Goal: Information Seeking & Learning: Learn about a topic

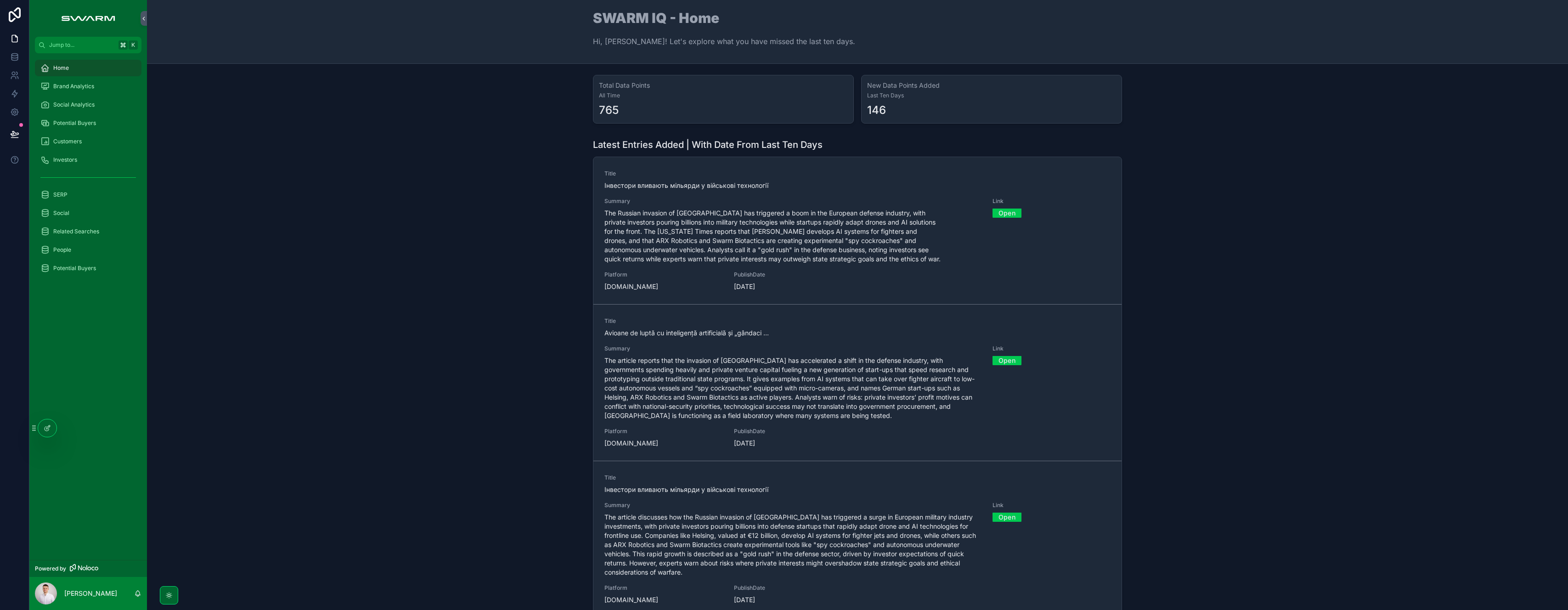
click at [72, 68] on div "Home" at bounding box center [87, 68] width 95 height 15
click at [102, 86] on div "Brand Analytics" at bounding box center [87, 85] width 95 height 15
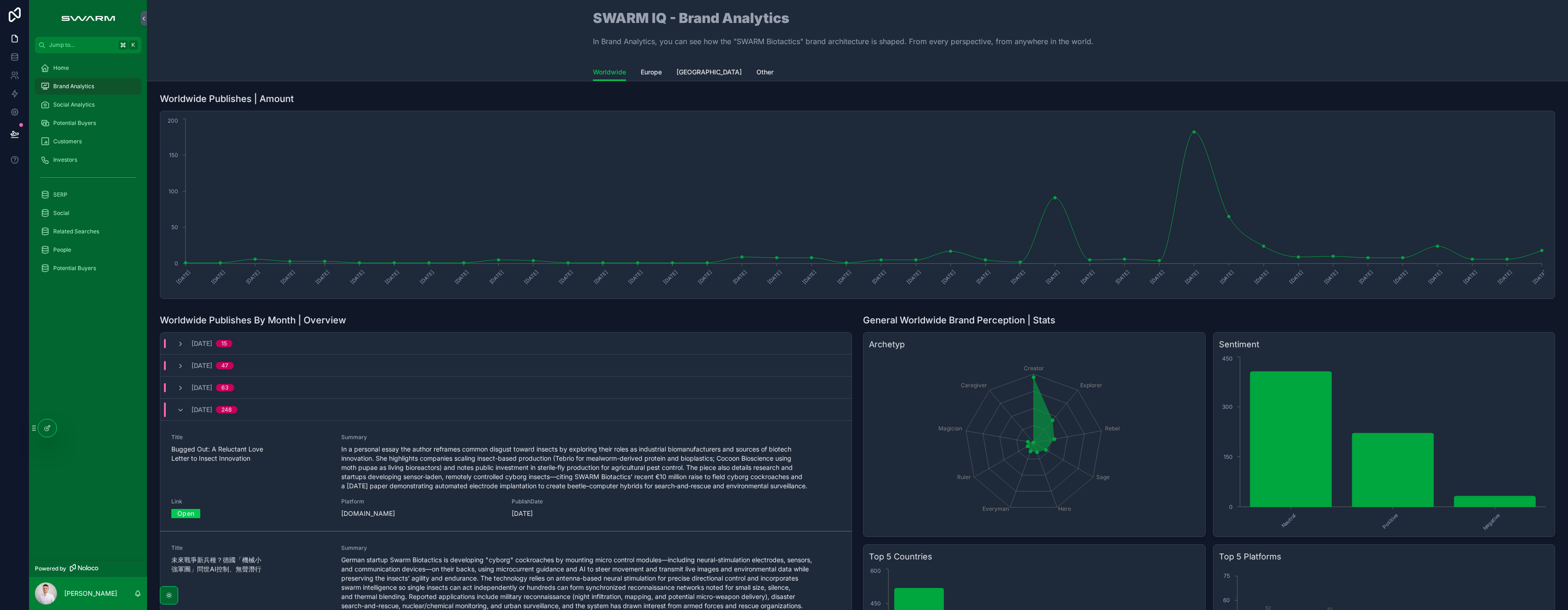
click at [648, 71] on span "Europe" at bounding box center [651, 72] width 22 height 9
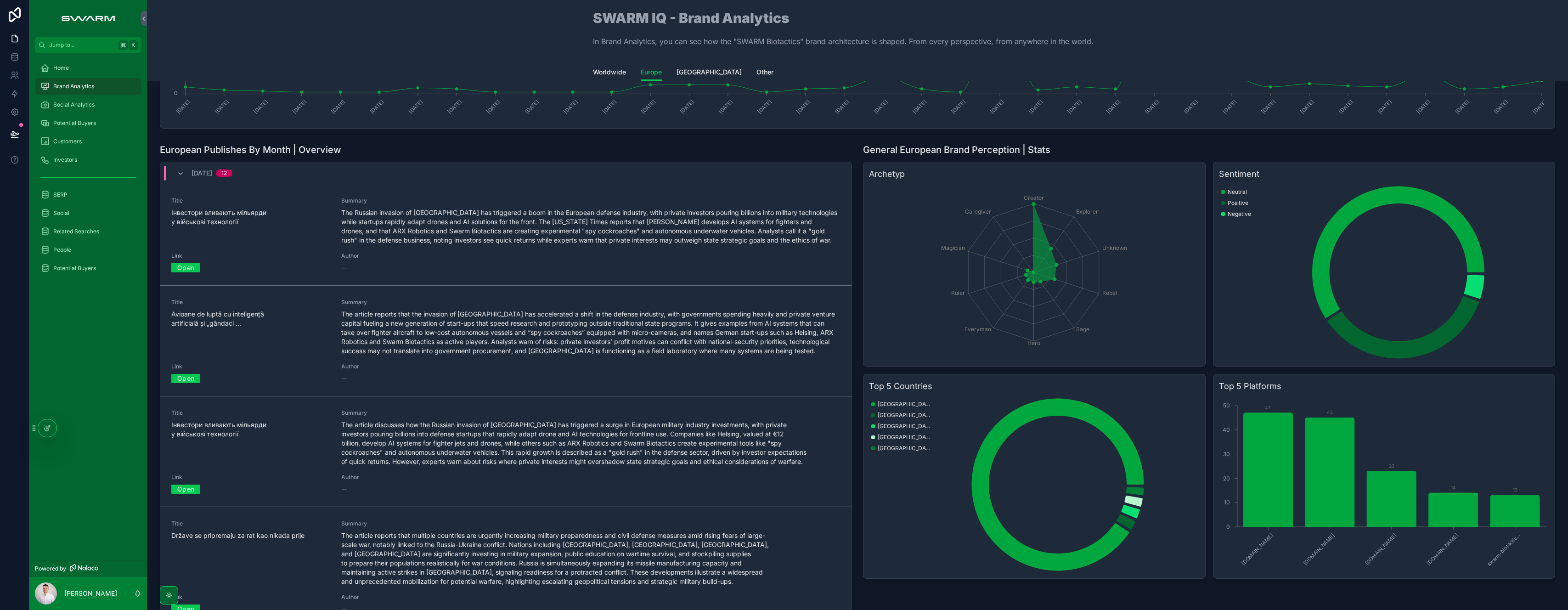
scroll to position [175, 0]
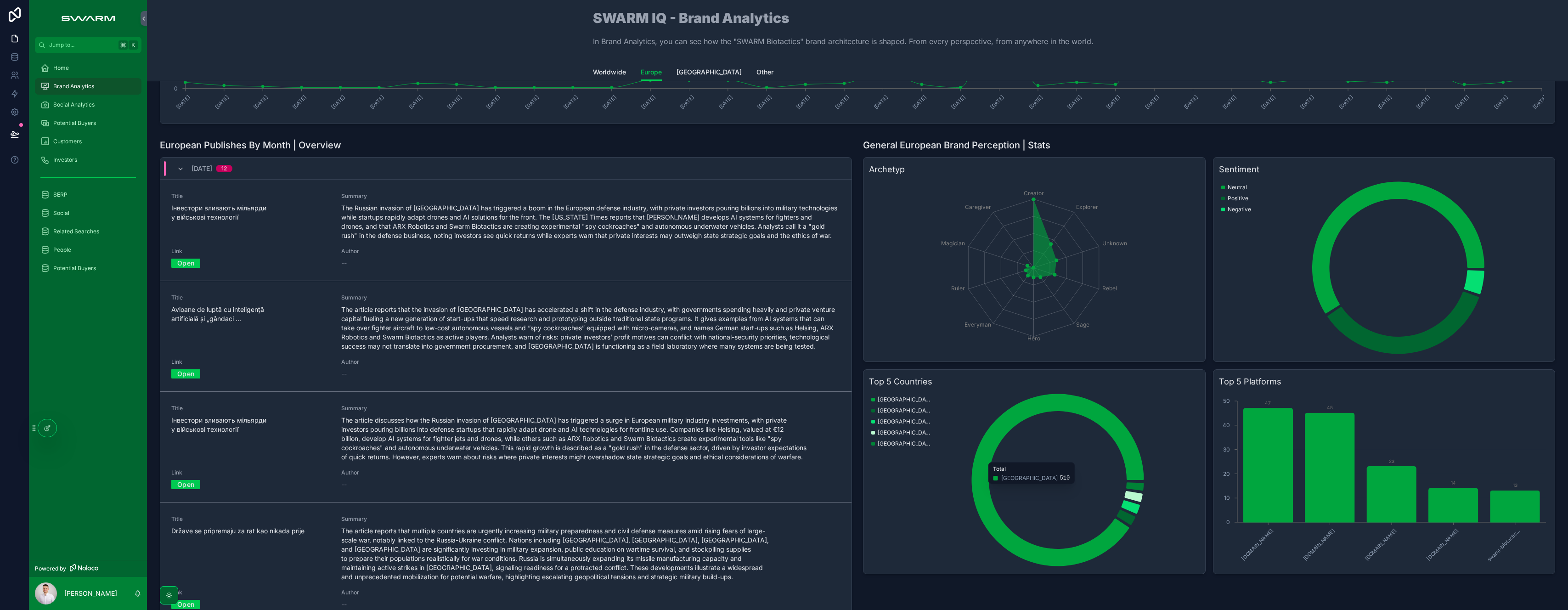
click at [386, 449] on span "The article discusses how the Russian invasion of [GEOGRAPHIC_DATA] has trigger…" at bounding box center [591, 438] width 499 height 46
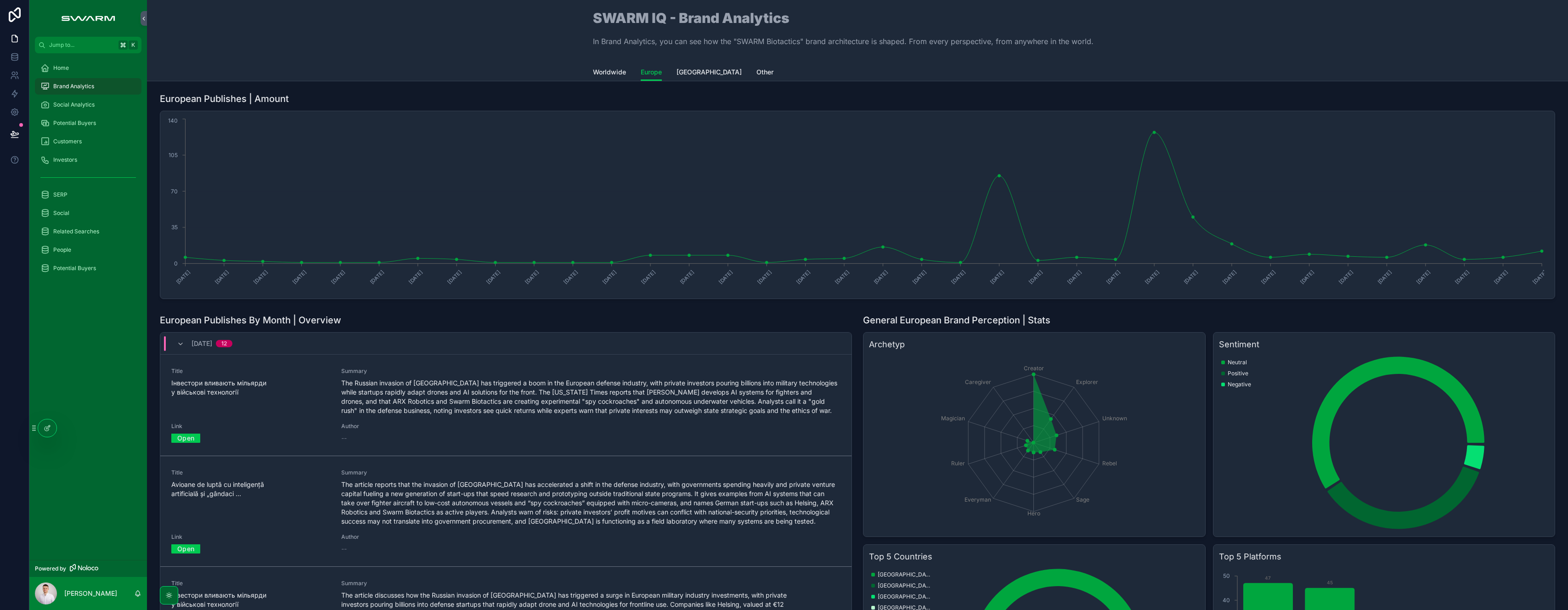
click at [705, 75] on span "[GEOGRAPHIC_DATA]" at bounding box center [709, 72] width 65 height 9
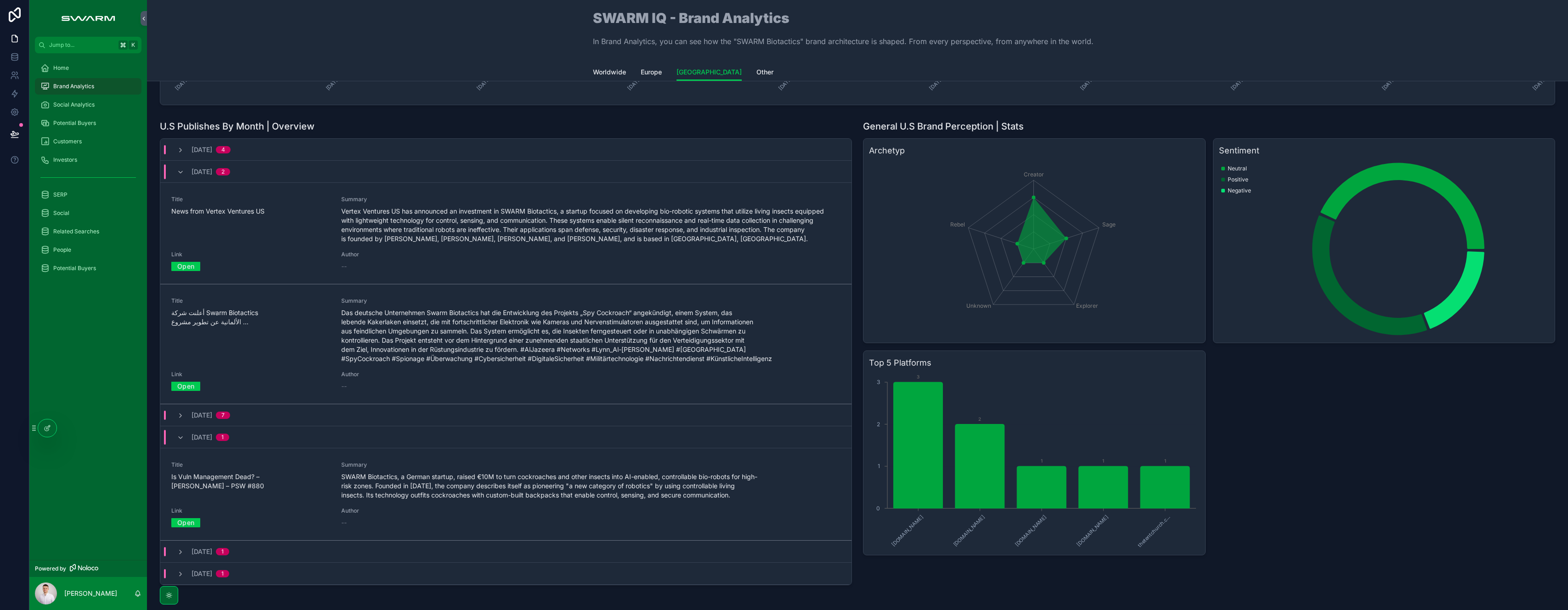
scroll to position [241, 0]
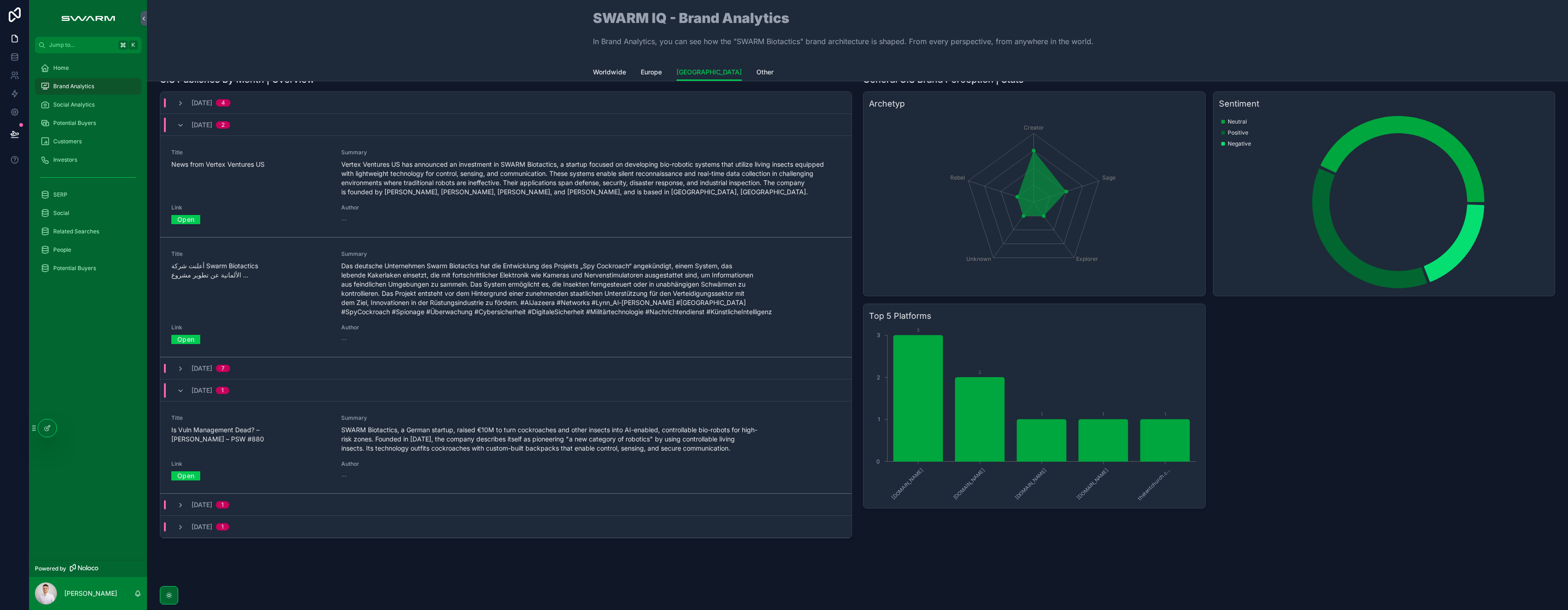
click at [180, 524] on icon "scrollable content" at bounding box center [180, 527] width 7 height 7
click at [179, 385] on div "[DATE] 1" at bounding box center [202, 390] width 52 height 15
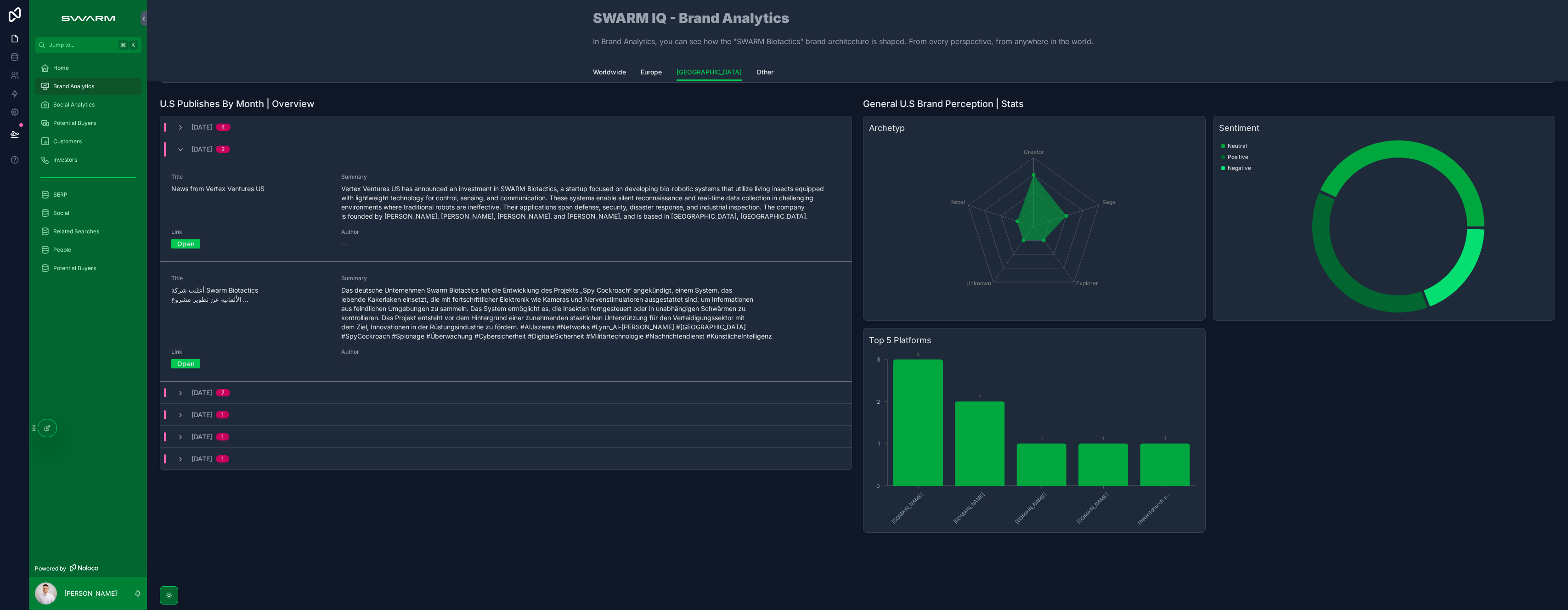
click at [178, 149] on icon "scrollable content" at bounding box center [180, 149] width 7 height 7
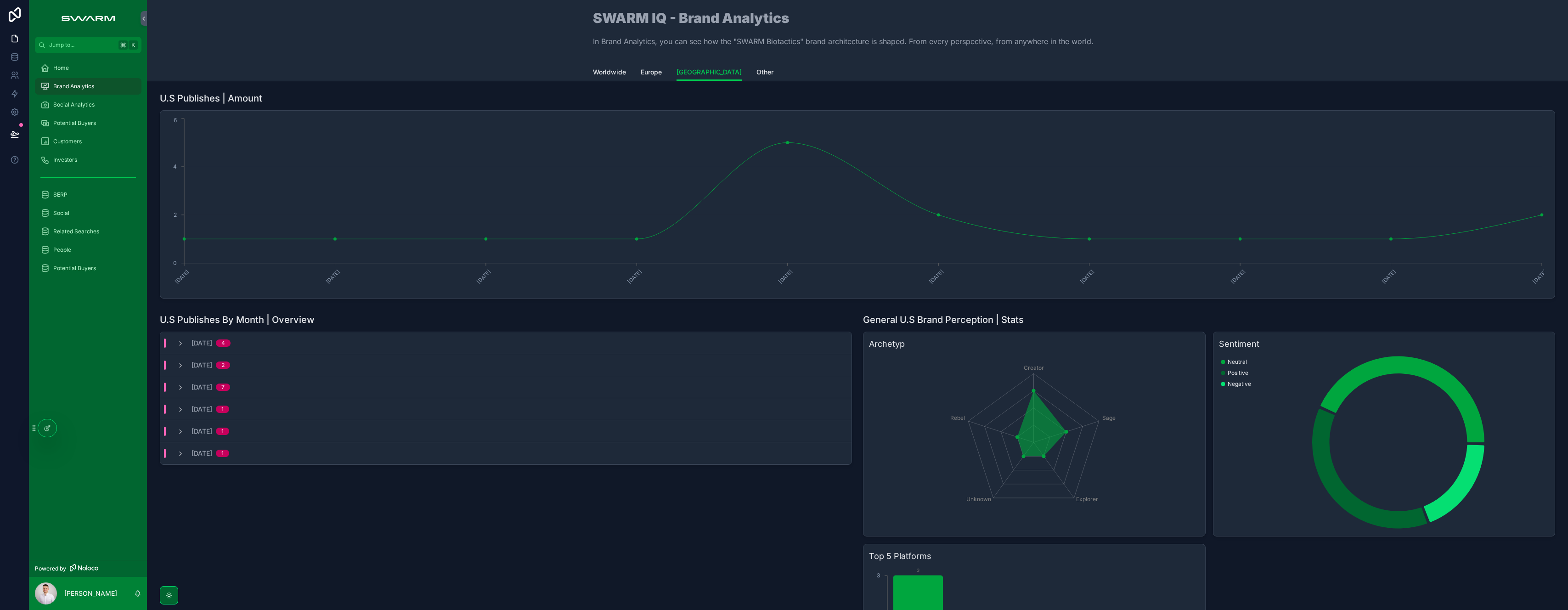
scroll to position [0, 0]
click at [365, 340] on div "[DATE] 4" at bounding box center [506, 344] width 691 height 22
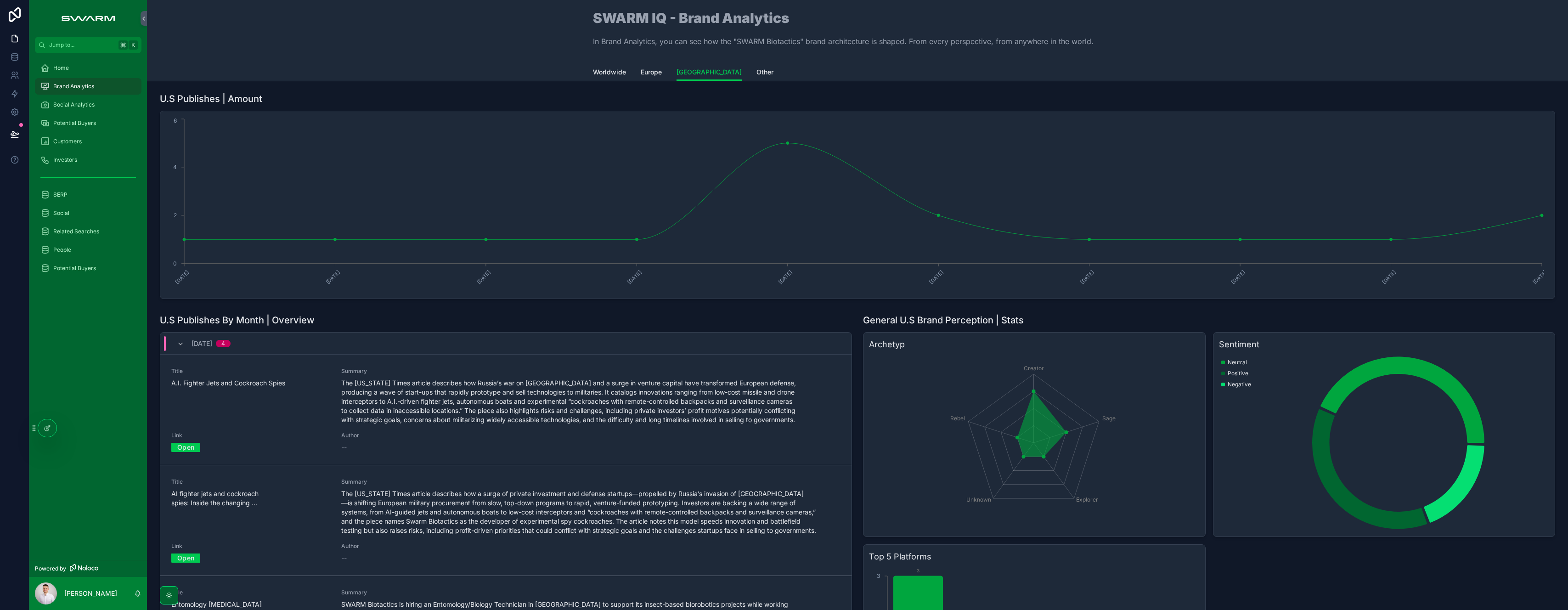
click at [330, 344] on div "[DATE] 4" at bounding box center [506, 344] width 691 height 22
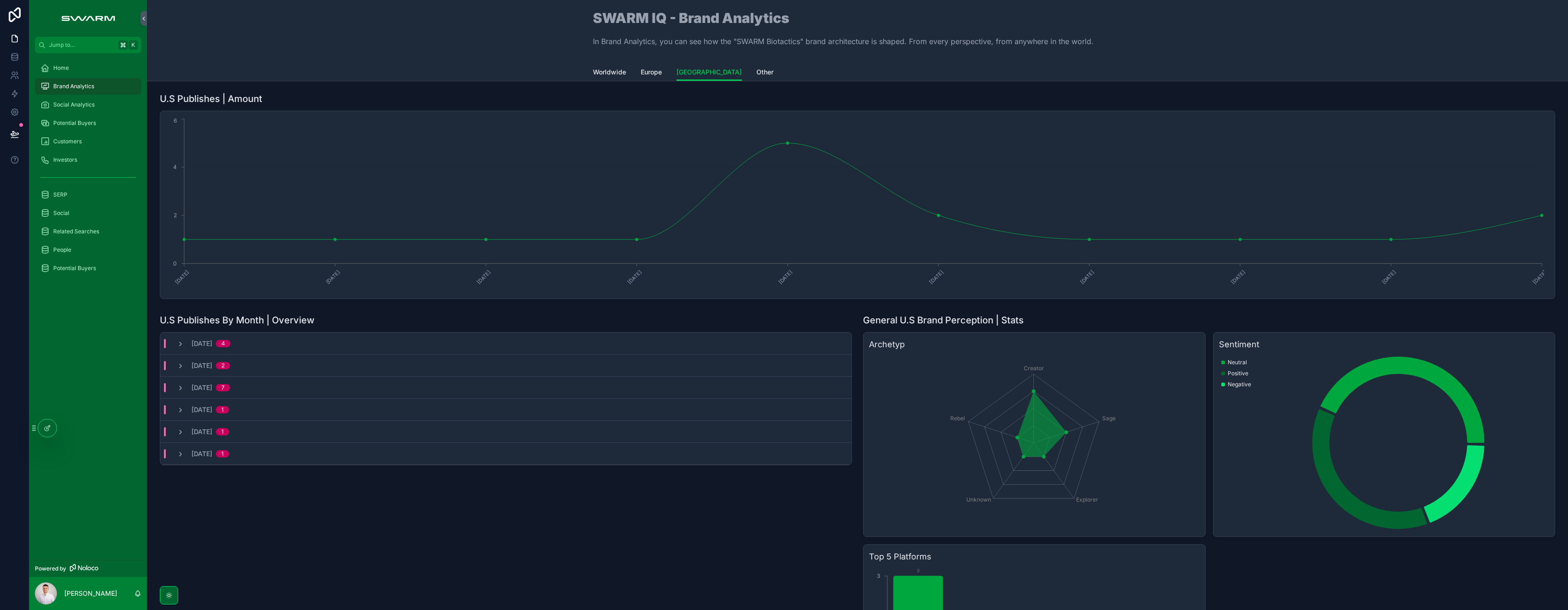
click at [756, 74] on span "Other" at bounding box center [764, 72] width 17 height 9
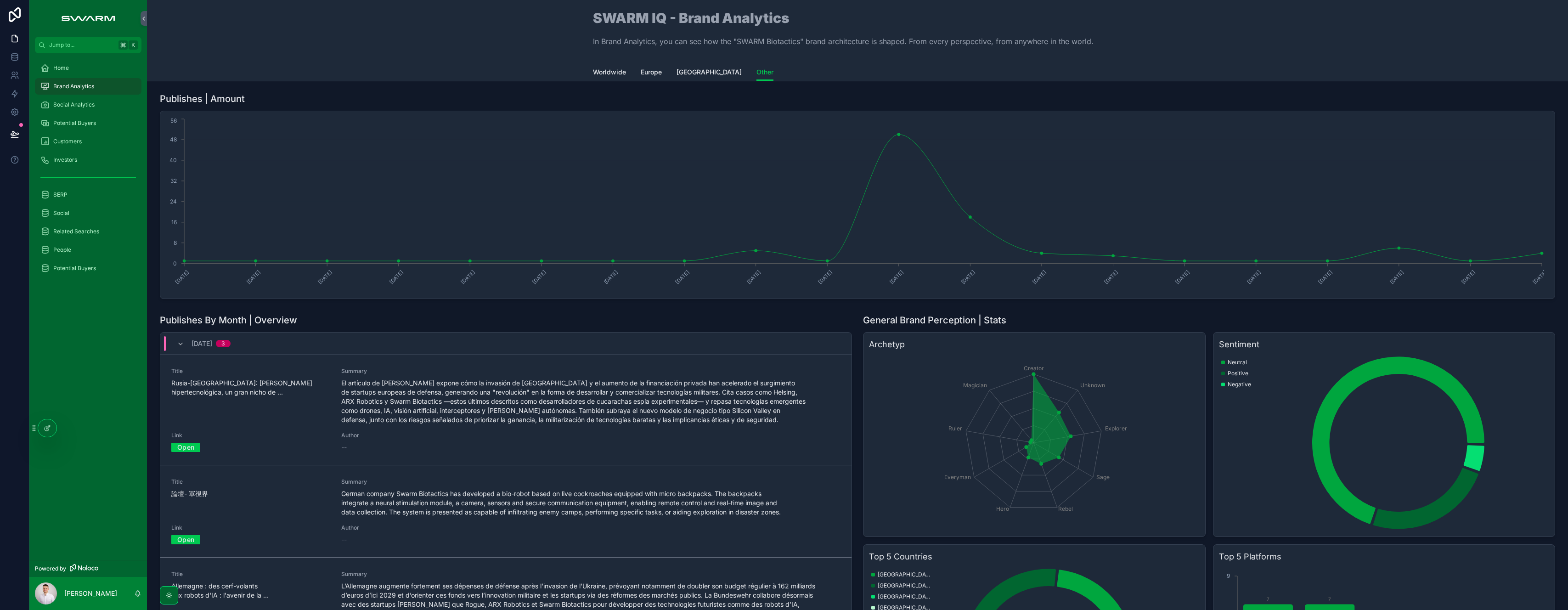
click at [607, 72] on span "Worldwide" at bounding box center [610, 72] width 33 height 9
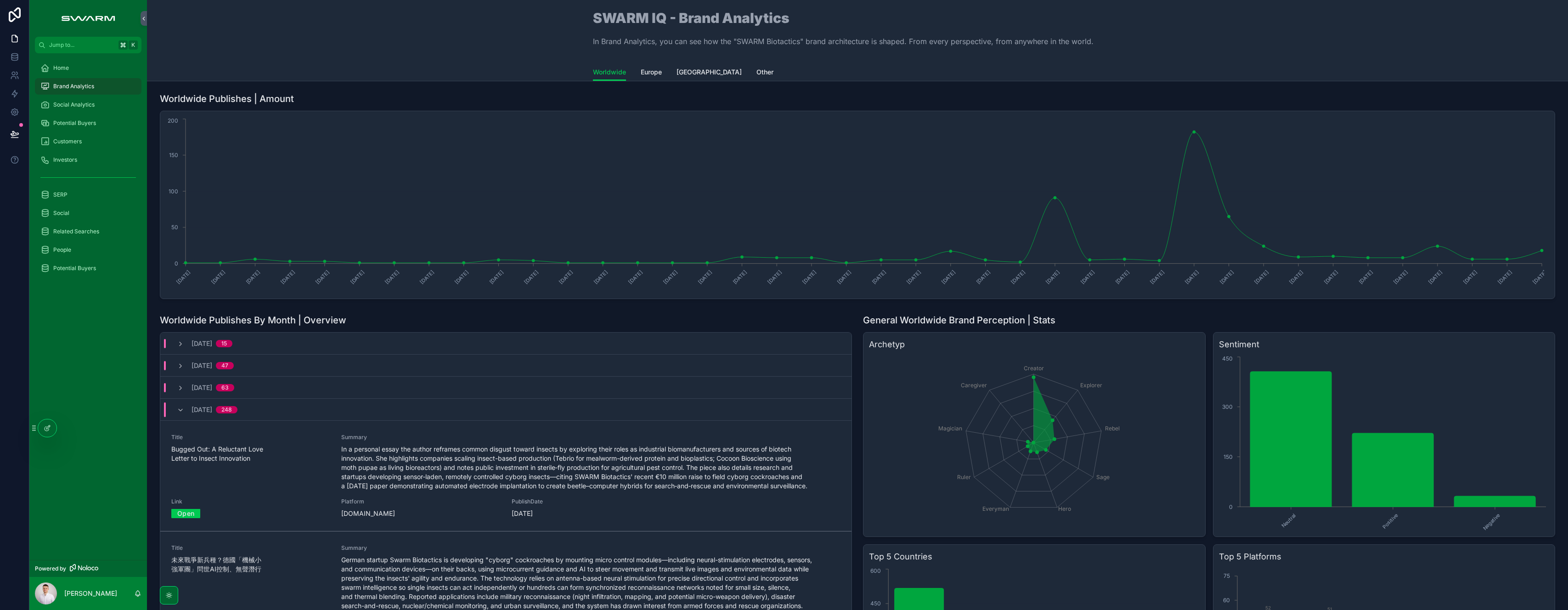
click at [83, 99] on div "Social Analytics" at bounding box center [87, 104] width 95 height 15
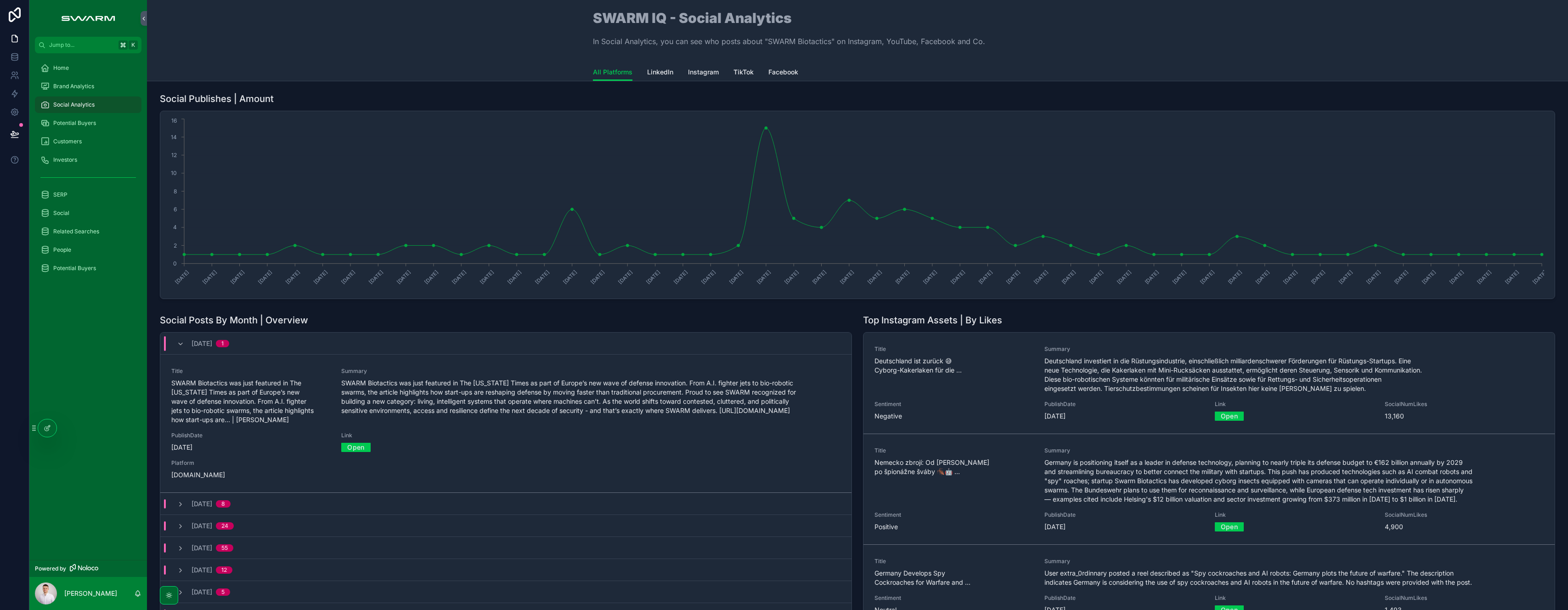
click at [83, 84] on span "Brand Analytics" at bounding box center [74, 85] width 41 height 7
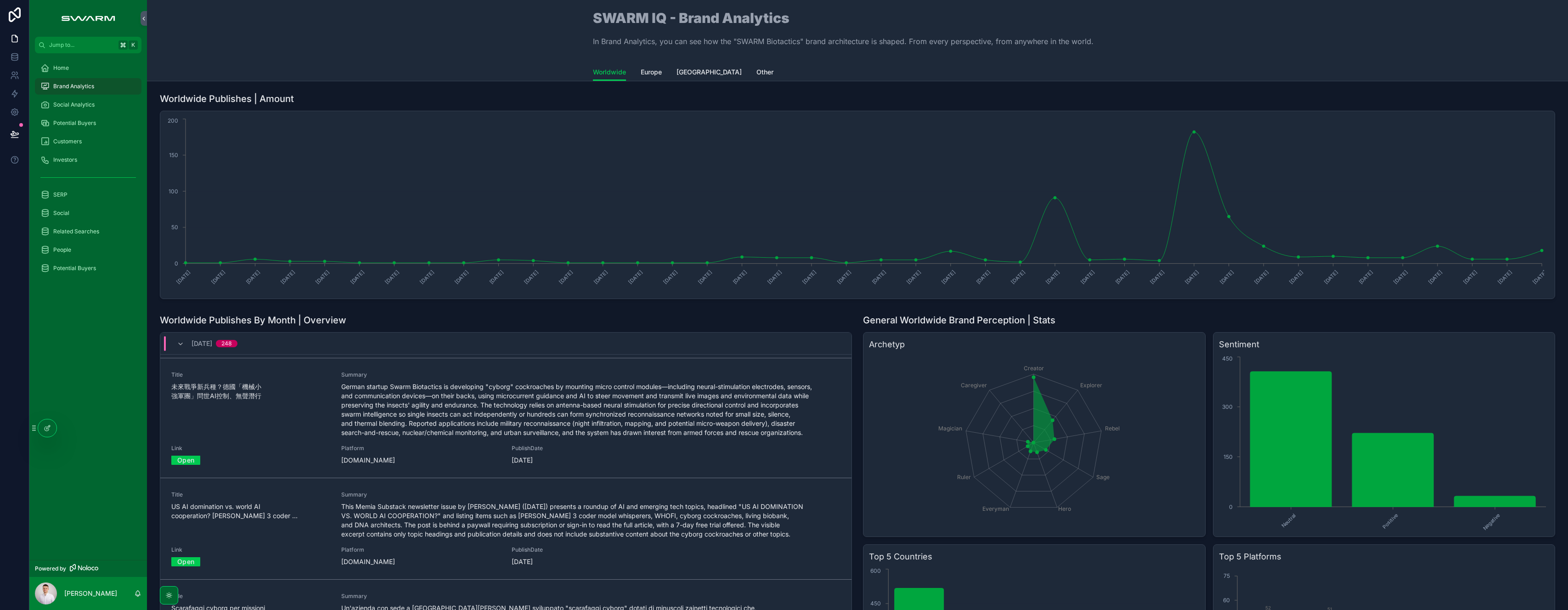
scroll to position [177, 0]
click at [368, 427] on span "German startup Swarm Biotactics is developing "cyborg" cockroaches by mounting …" at bounding box center [591, 407] width 499 height 55
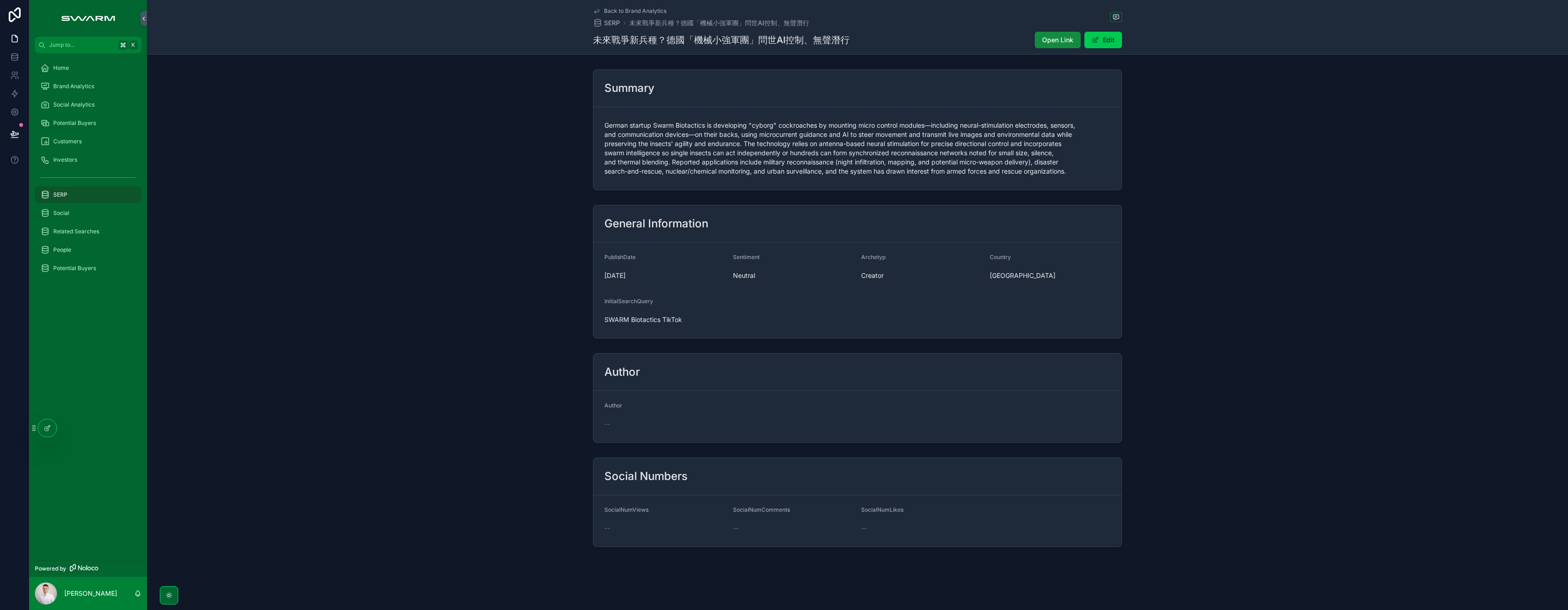
click at [1046, 37] on span "Open Link" at bounding box center [1057, 39] width 31 height 9
click at [1109, 37] on button "Edit" at bounding box center [1103, 39] width 37 height 17
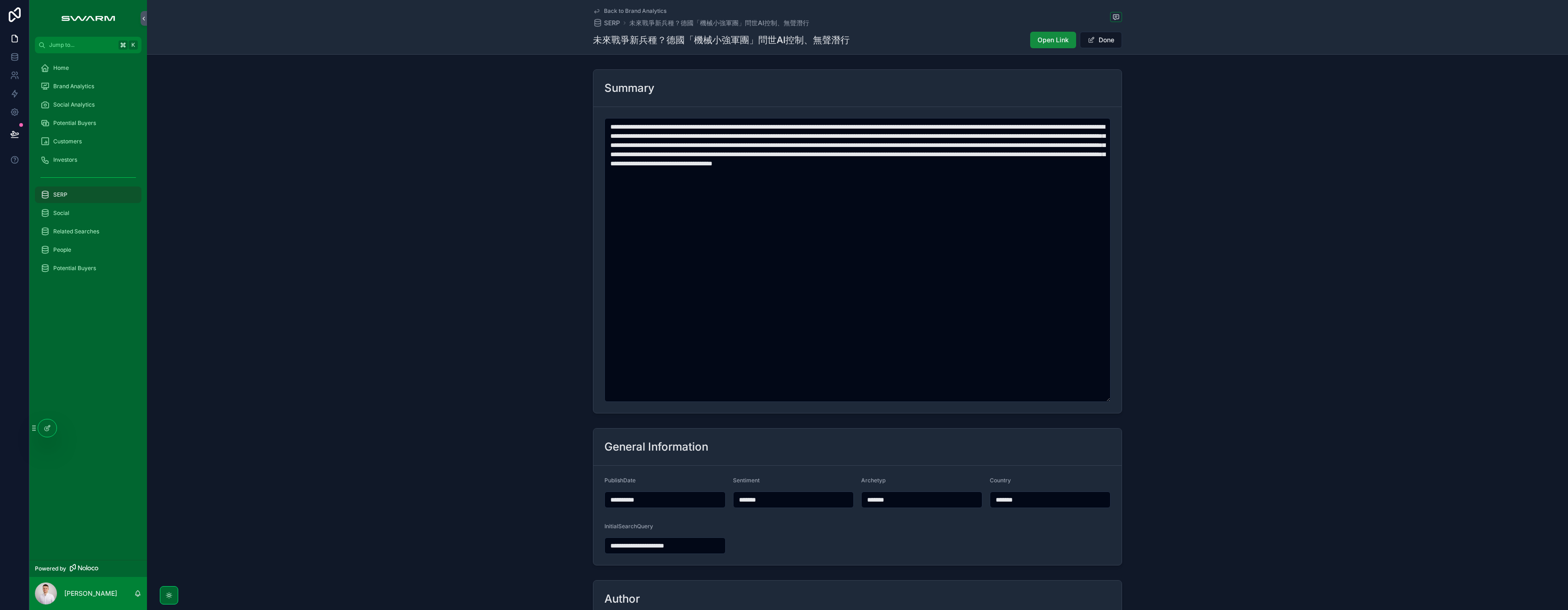
click at [1013, 503] on input "*******" at bounding box center [1050, 499] width 121 height 13
type input "*****"
click at [967, 532] on form "**********" at bounding box center [857, 515] width 528 height 99
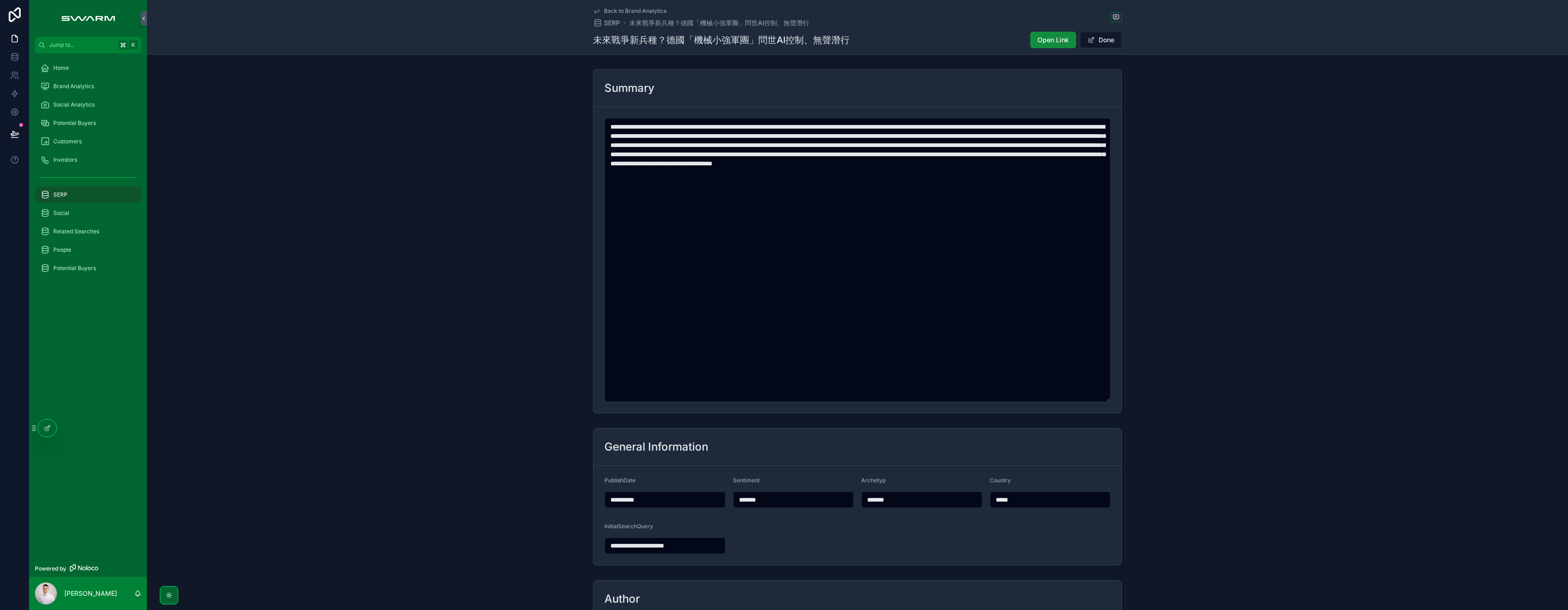
click at [1102, 39] on button "Done" at bounding box center [1101, 39] width 42 height 17
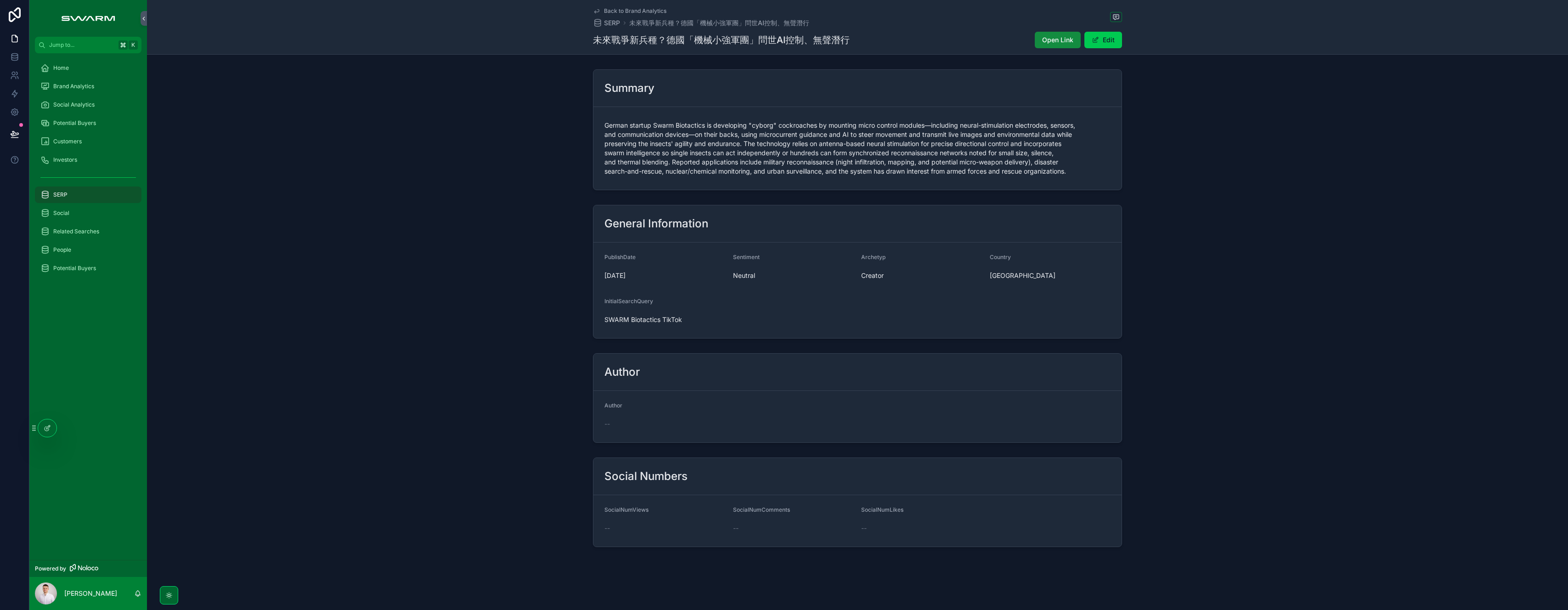
click at [92, 87] on span "Brand Analytics" at bounding box center [74, 85] width 41 height 7
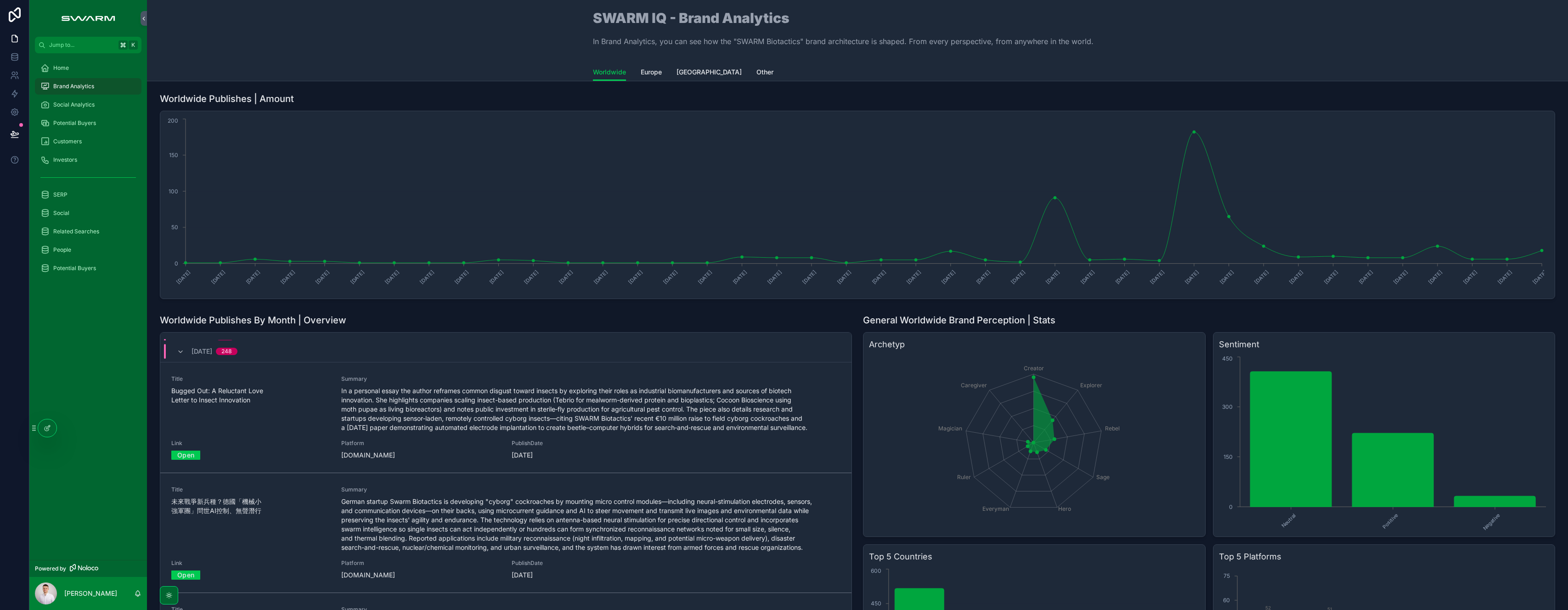
scroll to position [59, 0]
click at [382, 537] on span "German startup Swarm Biotactics is developing "cyborg" cockroaches by mounting …" at bounding box center [591, 524] width 499 height 55
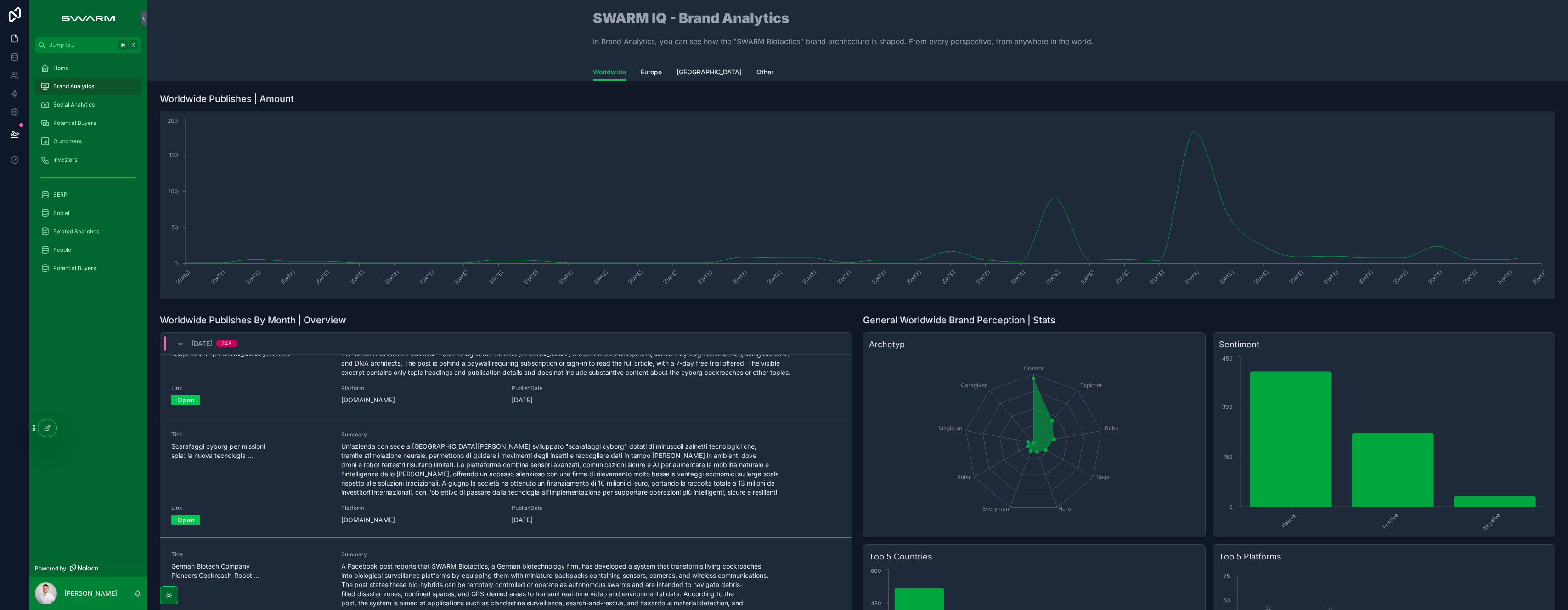
scroll to position [338, 0]
click at [441, 478] on span "Un'azienda con sede a [GEOGRAPHIC_DATA][PERSON_NAME] sviluppato "scarafaggi cyb…" at bounding box center [591, 467] width 499 height 55
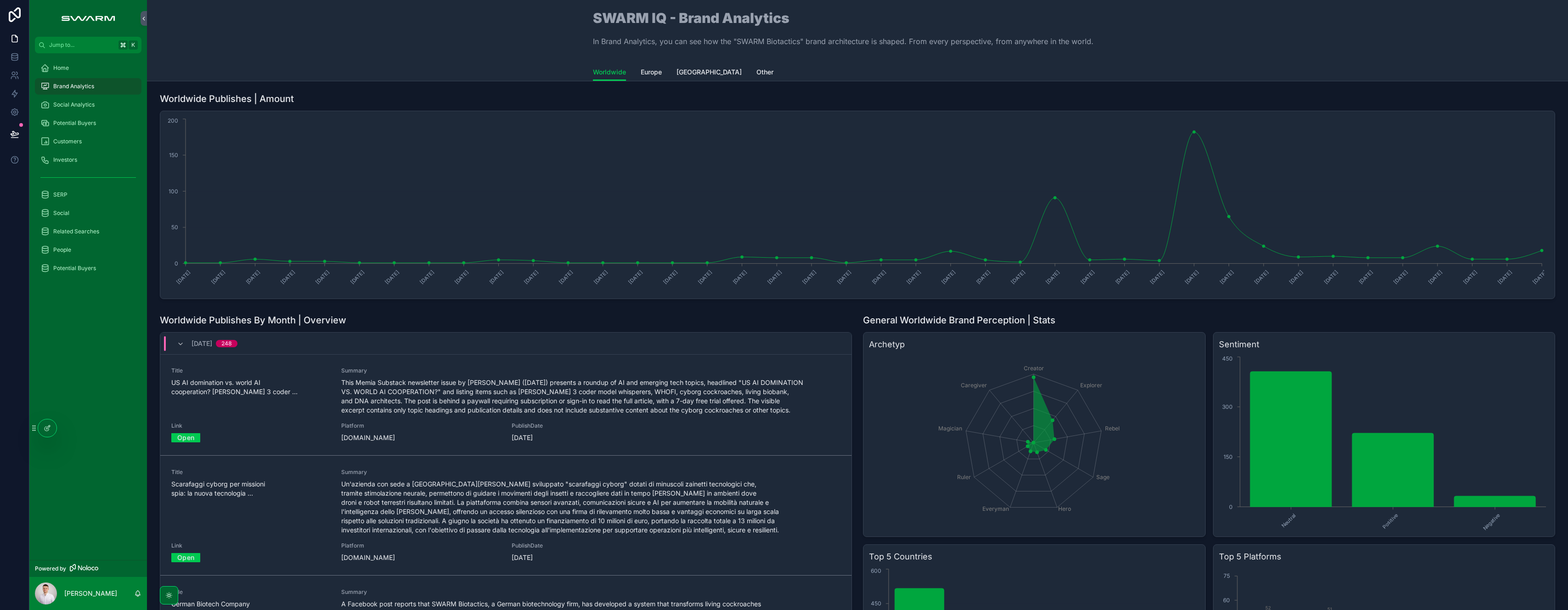
scroll to position [300, 0]
click at [561, 491] on span "Un'azienda con sede a [GEOGRAPHIC_DATA][PERSON_NAME] sviluppato "scarafaggi cyb…" at bounding box center [591, 505] width 499 height 55
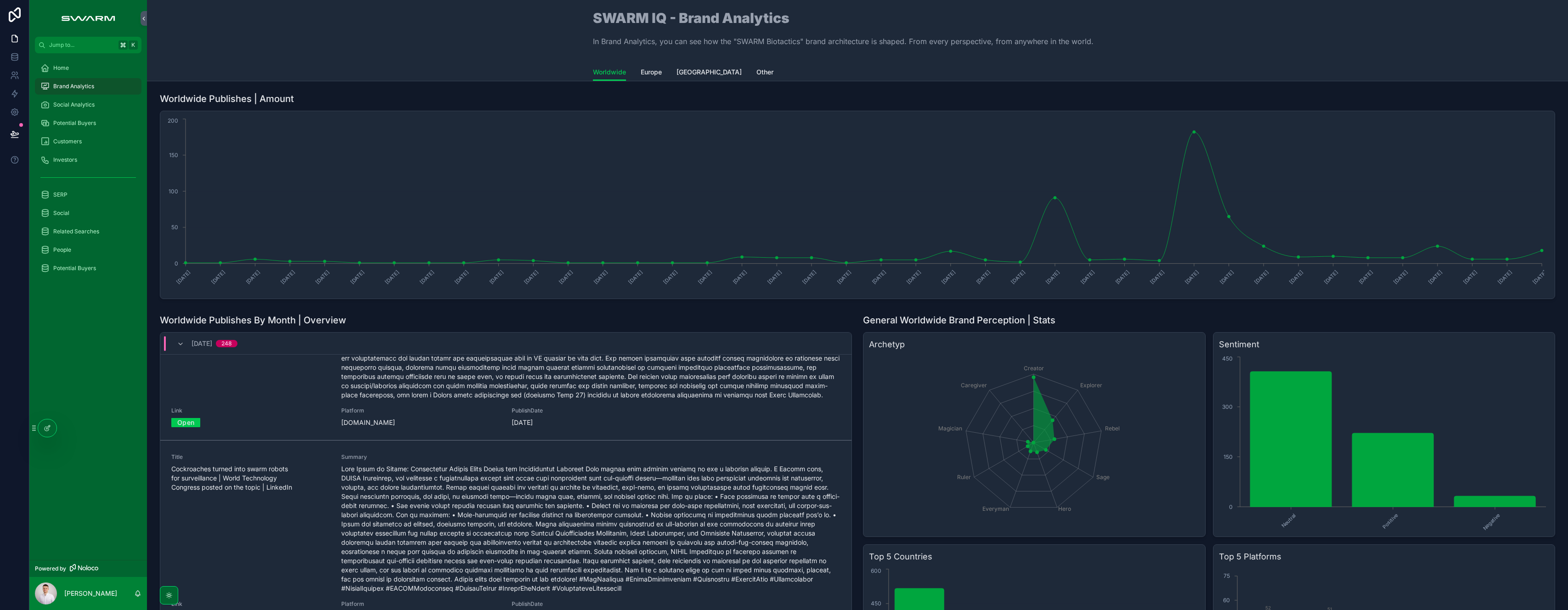
scroll to position [4738, 0]
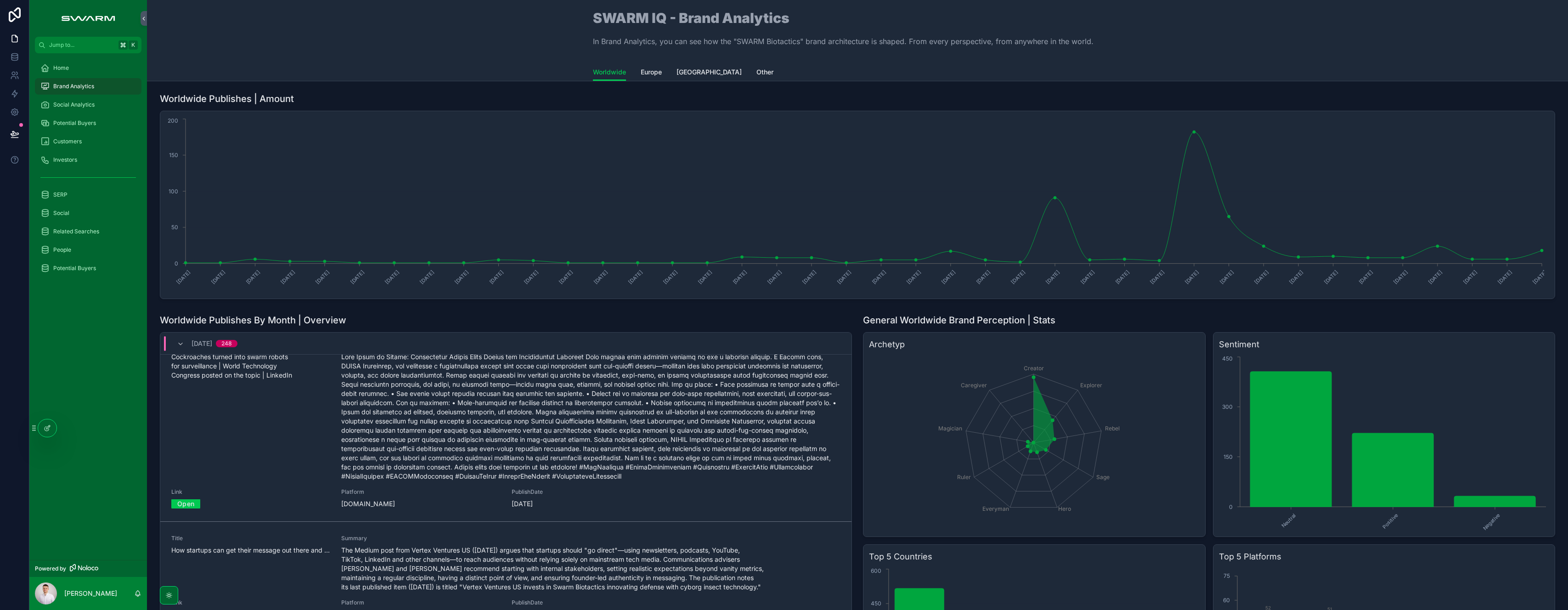
click at [290, 436] on div "Title Cockroaches turned into swarm robots for surveillance | World Technology …" at bounding box center [250, 412] width 159 height 139
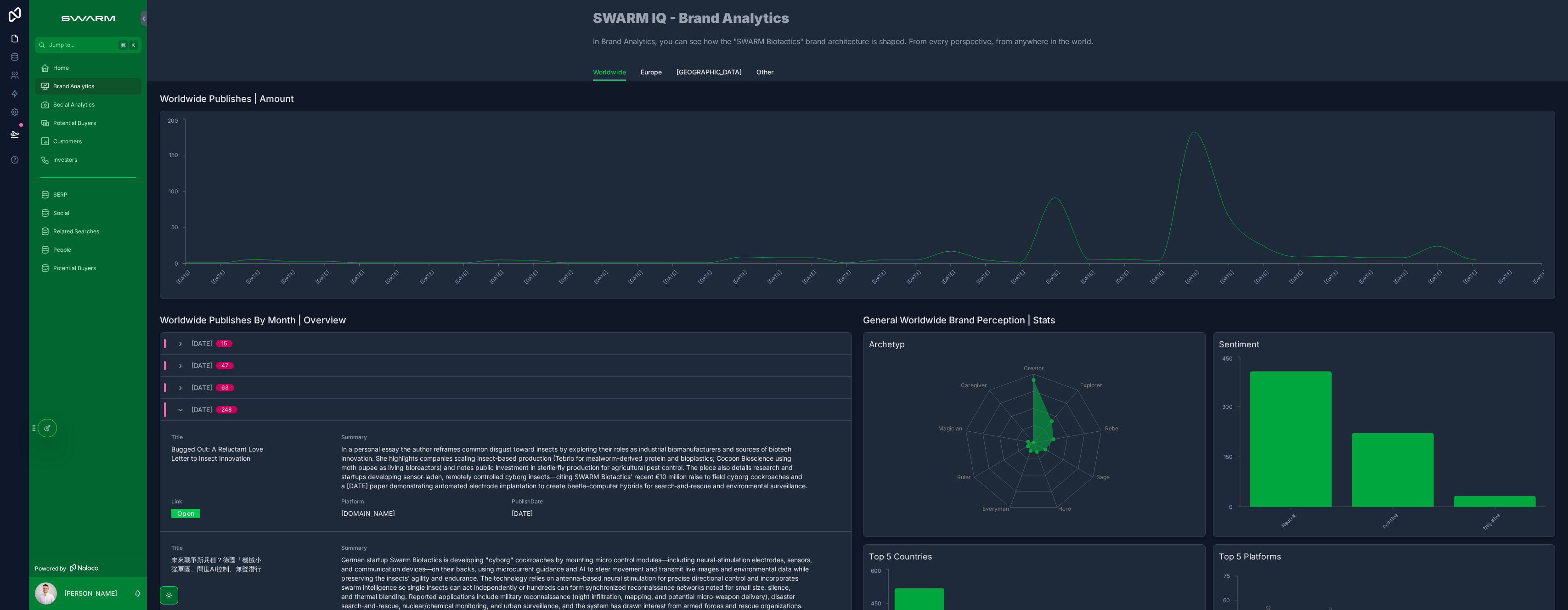
click at [180, 407] on icon "scrollable content" at bounding box center [180, 410] width 7 height 7
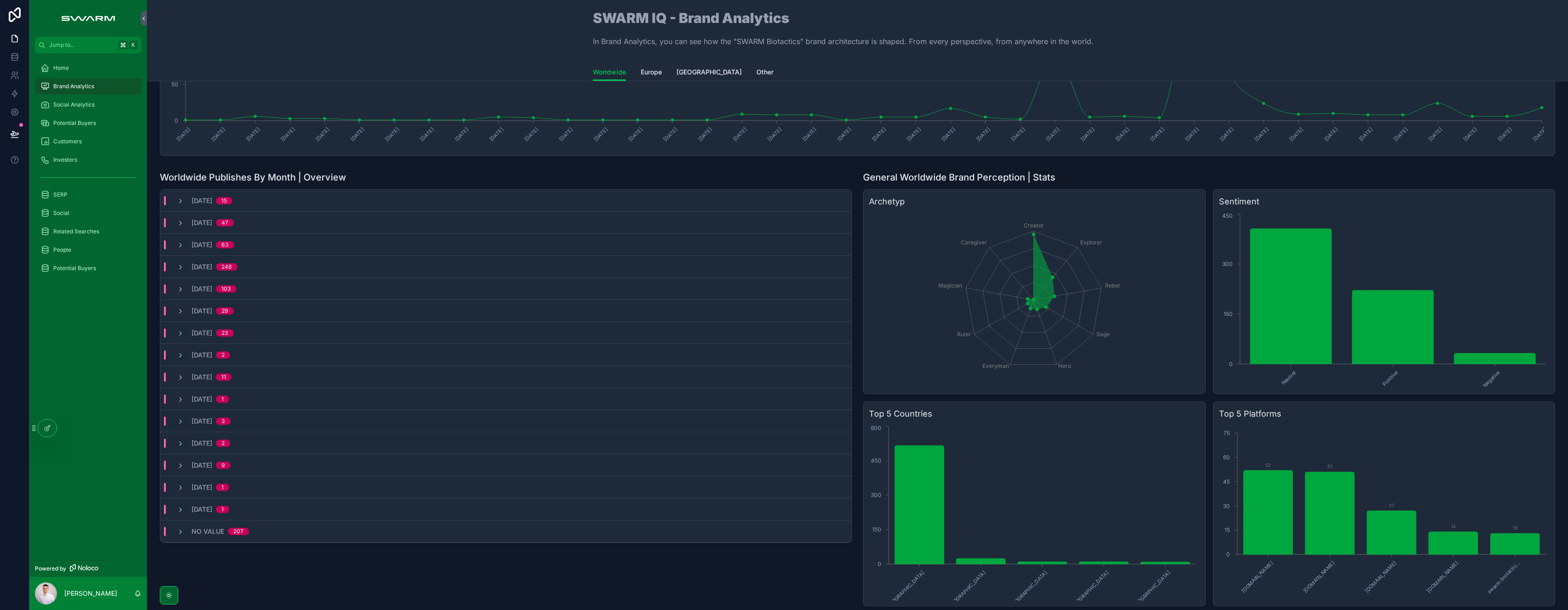
scroll to position [144, 0]
click at [177, 527] on icon "scrollable content" at bounding box center [180, 529] width 7 height 7
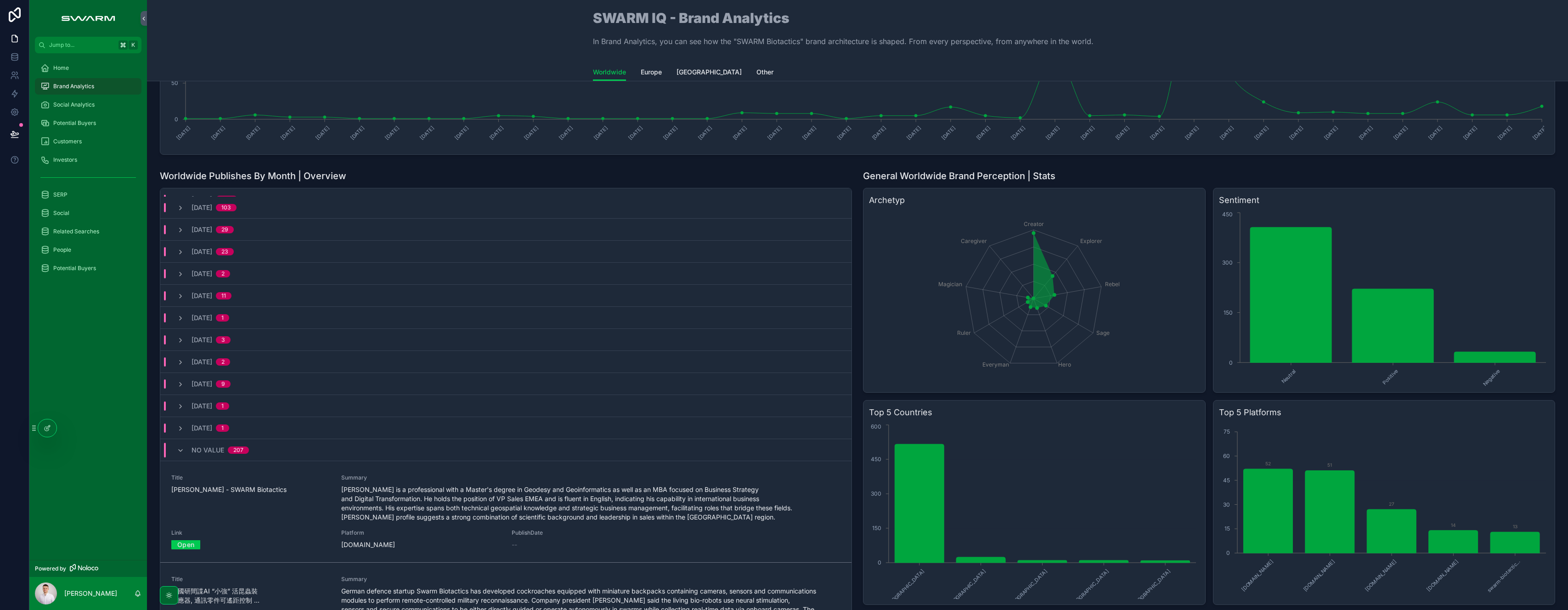
scroll to position [20, 0]
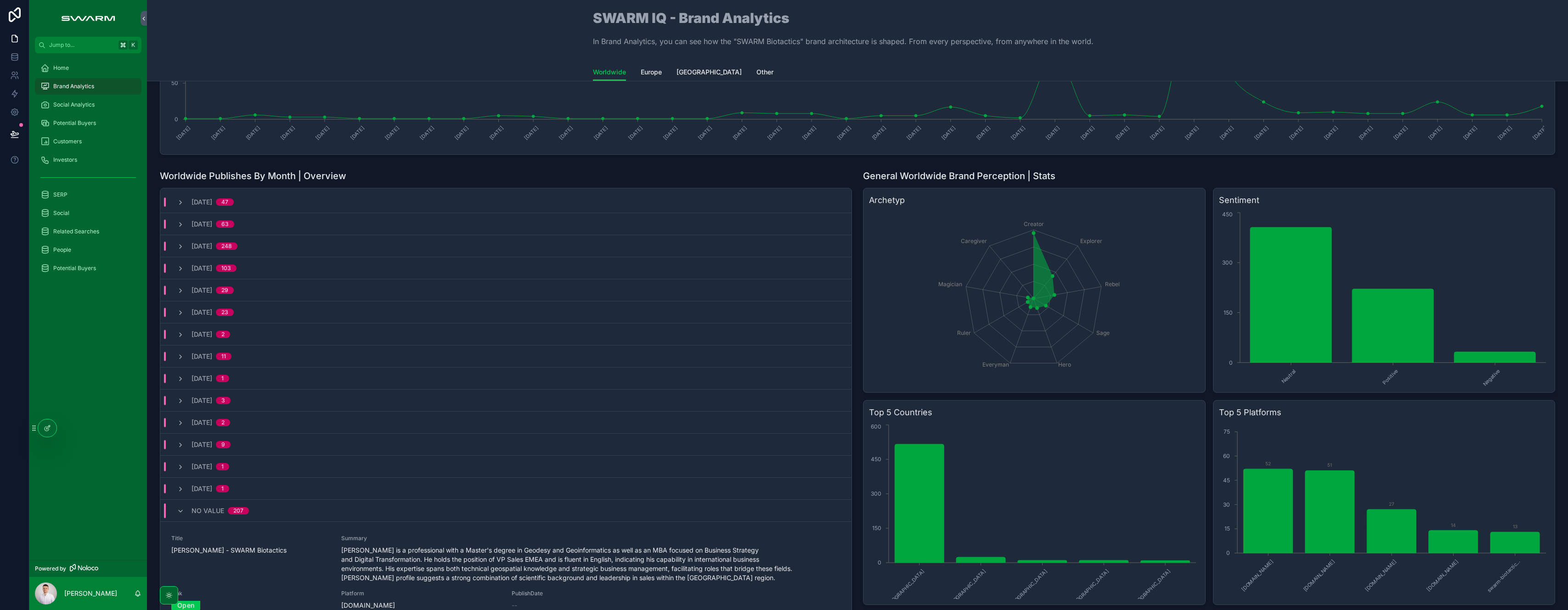
click at [180, 513] on icon "scrollable content" at bounding box center [180, 511] width 7 height 7
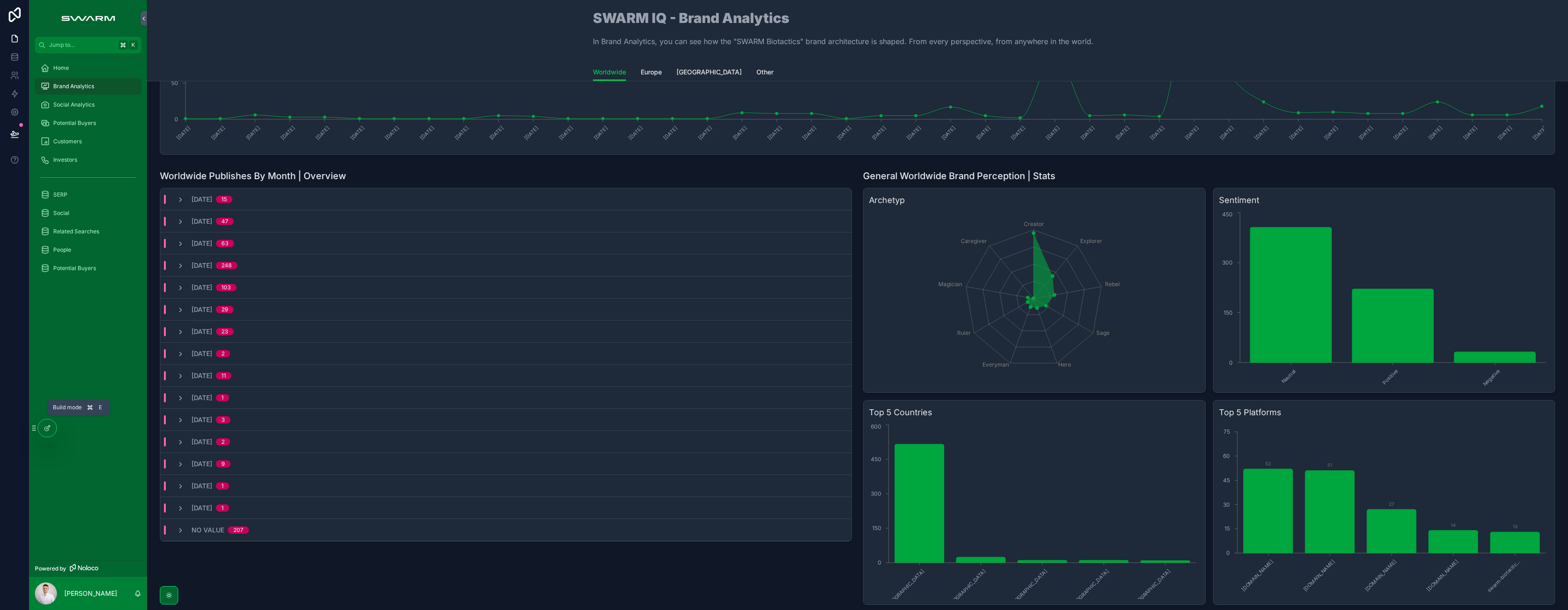
click at [46, 429] on icon at bounding box center [46, 427] width 7 height 7
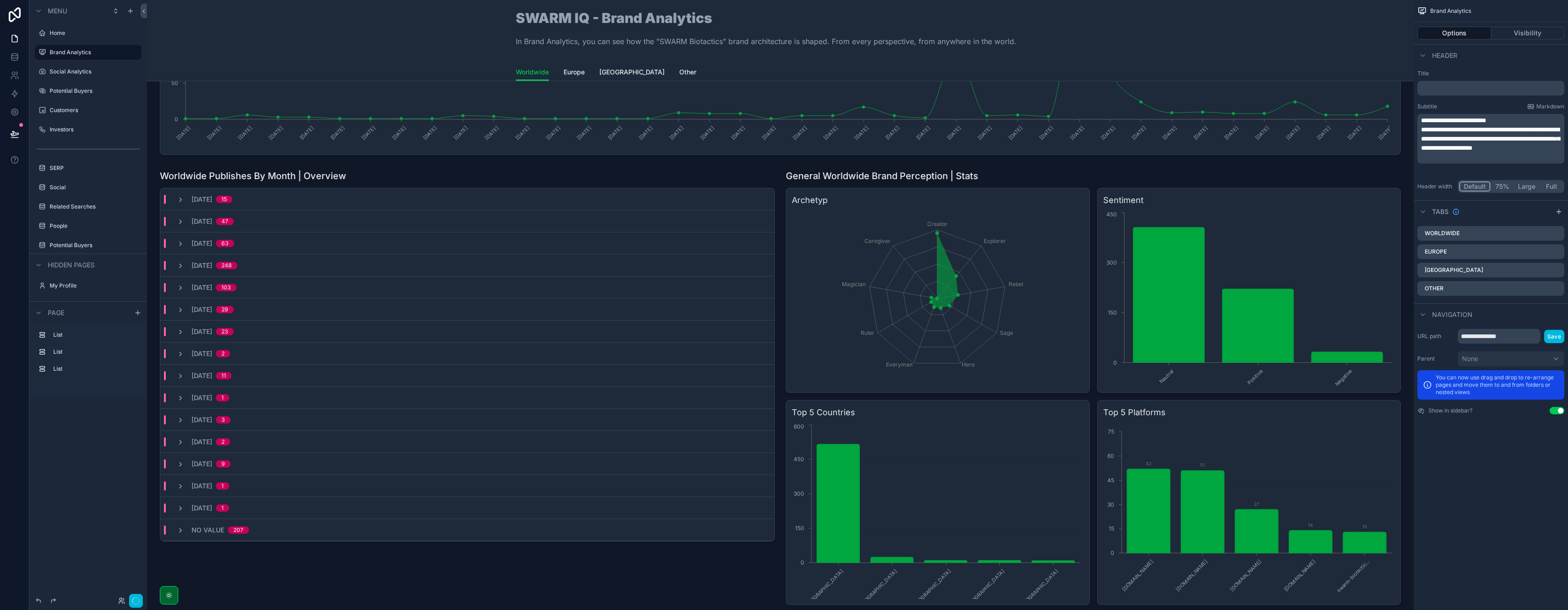
click at [1017, 179] on div "scrollable content" at bounding box center [1094, 387] width 626 height 443
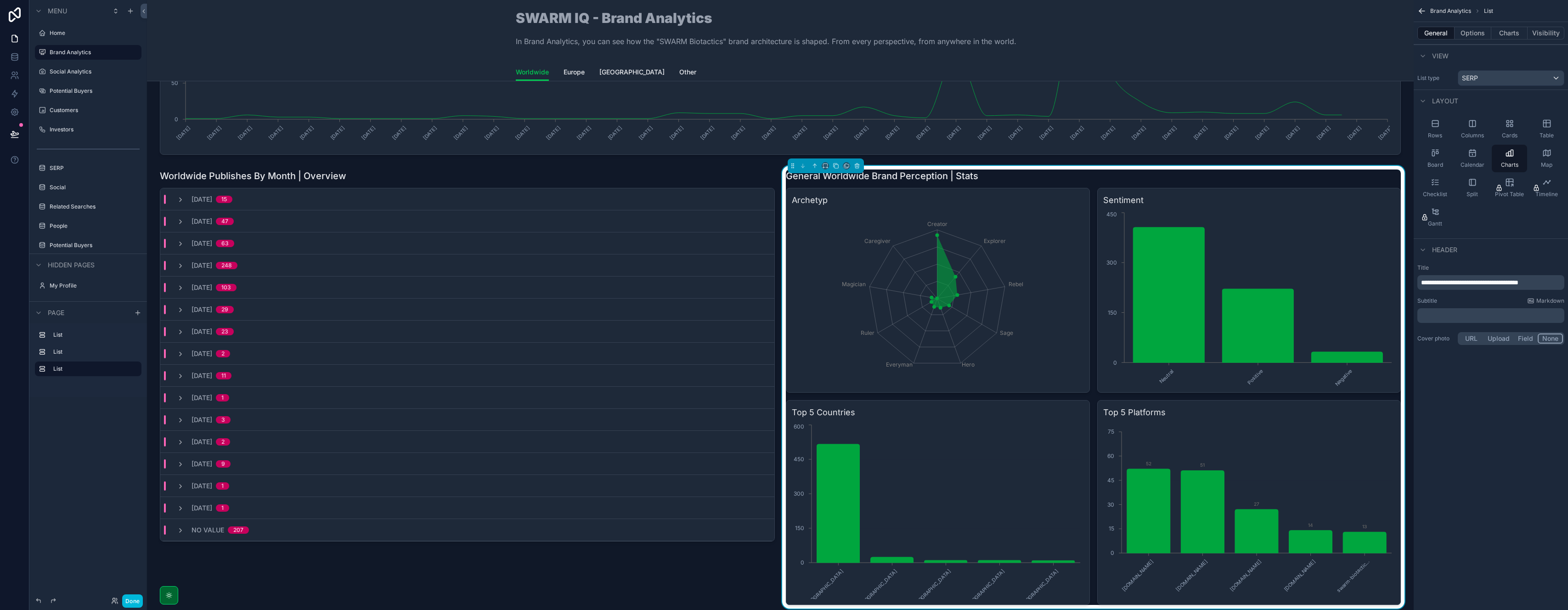
click at [1468, 31] on button "Options" at bounding box center [1472, 32] width 36 height 13
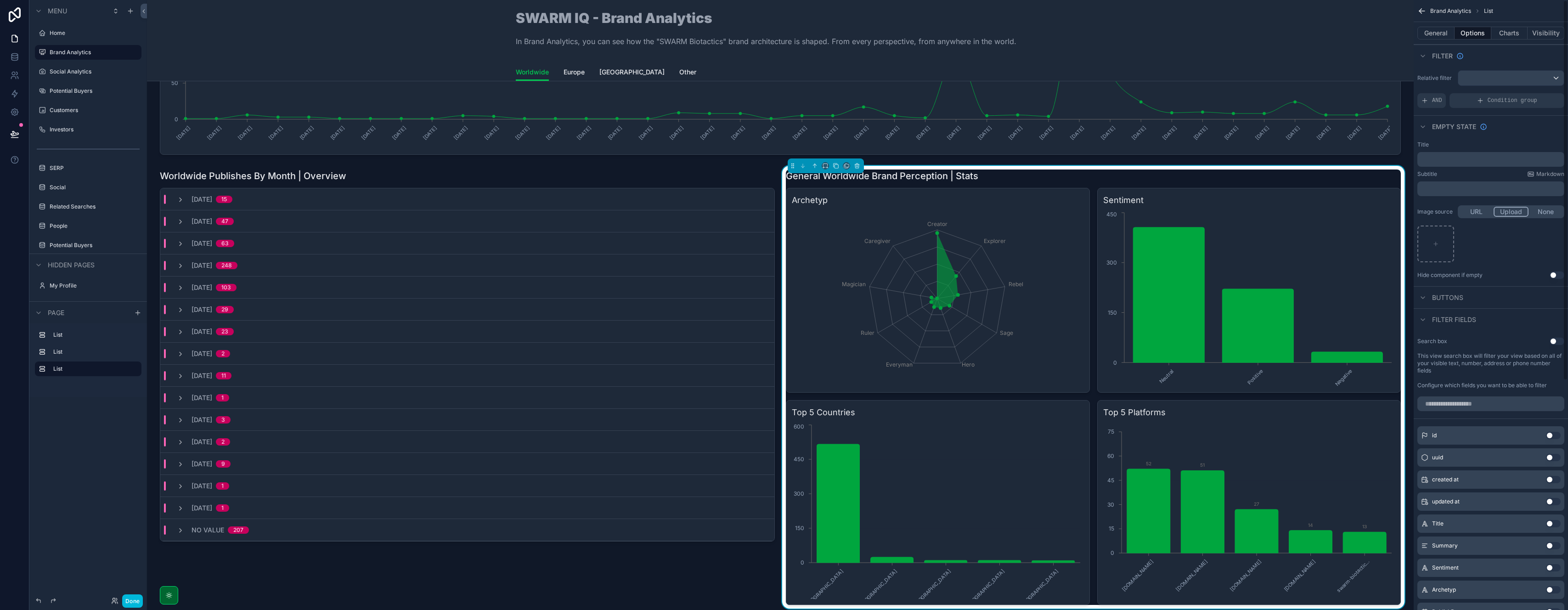
click at [1500, 33] on button "Charts" at bounding box center [1509, 32] width 36 height 13
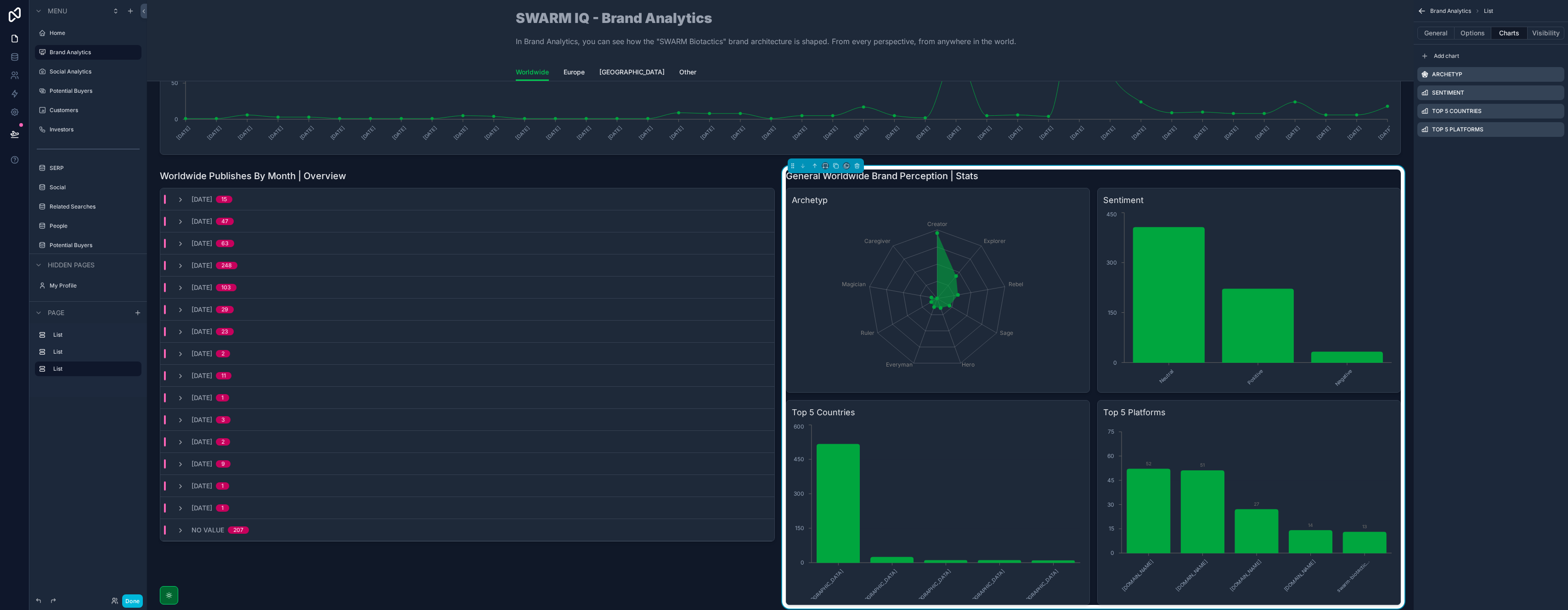
click at [0, 0] on icon "scrollable content" at bounding box center [0, 0] width 0 height 0
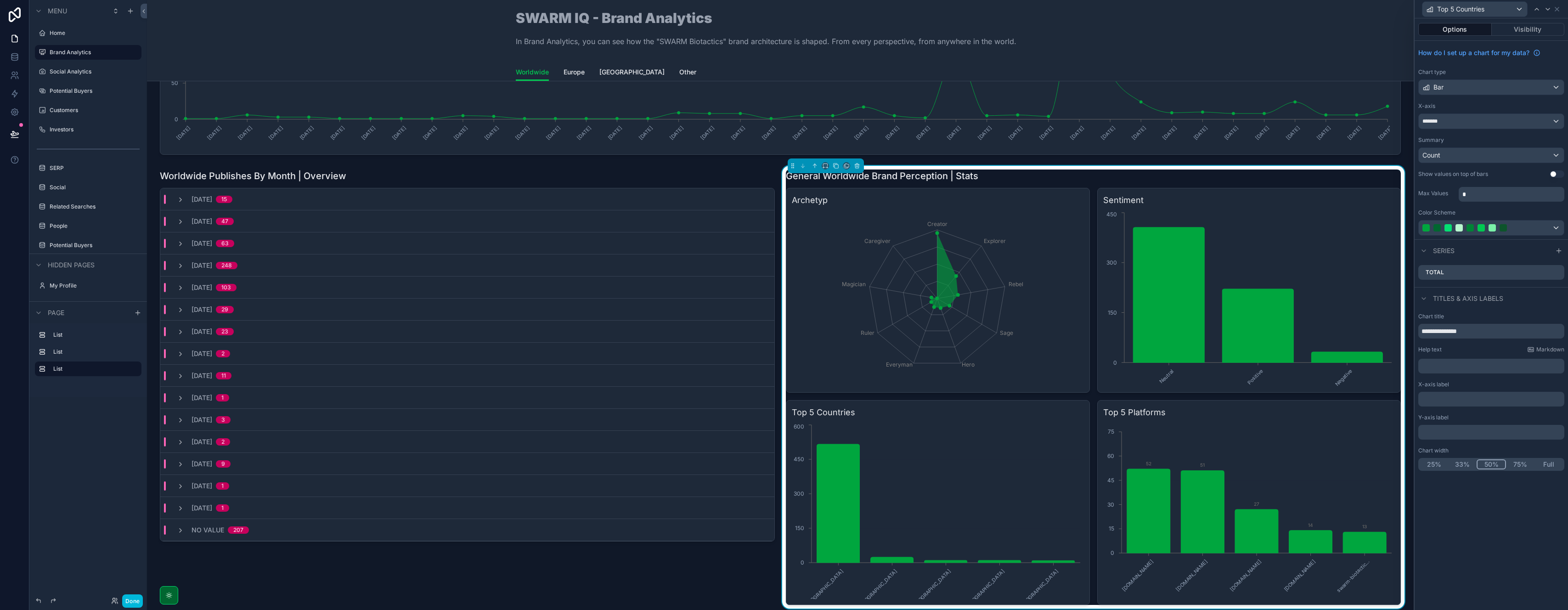
click at [0, 0] on icon at bounding box center [0, 0] width 0 height 0
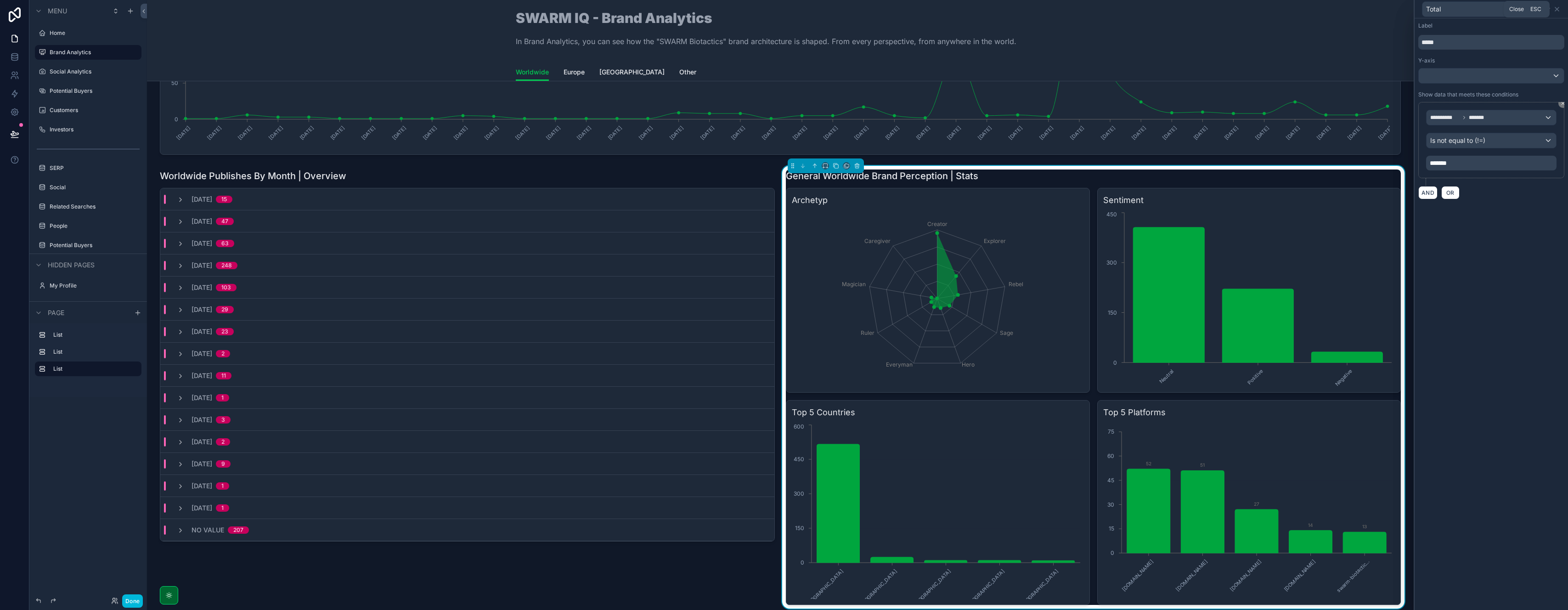
click at [1558, 10] on icon at bounding box center [1557, 9] width 4 height 4
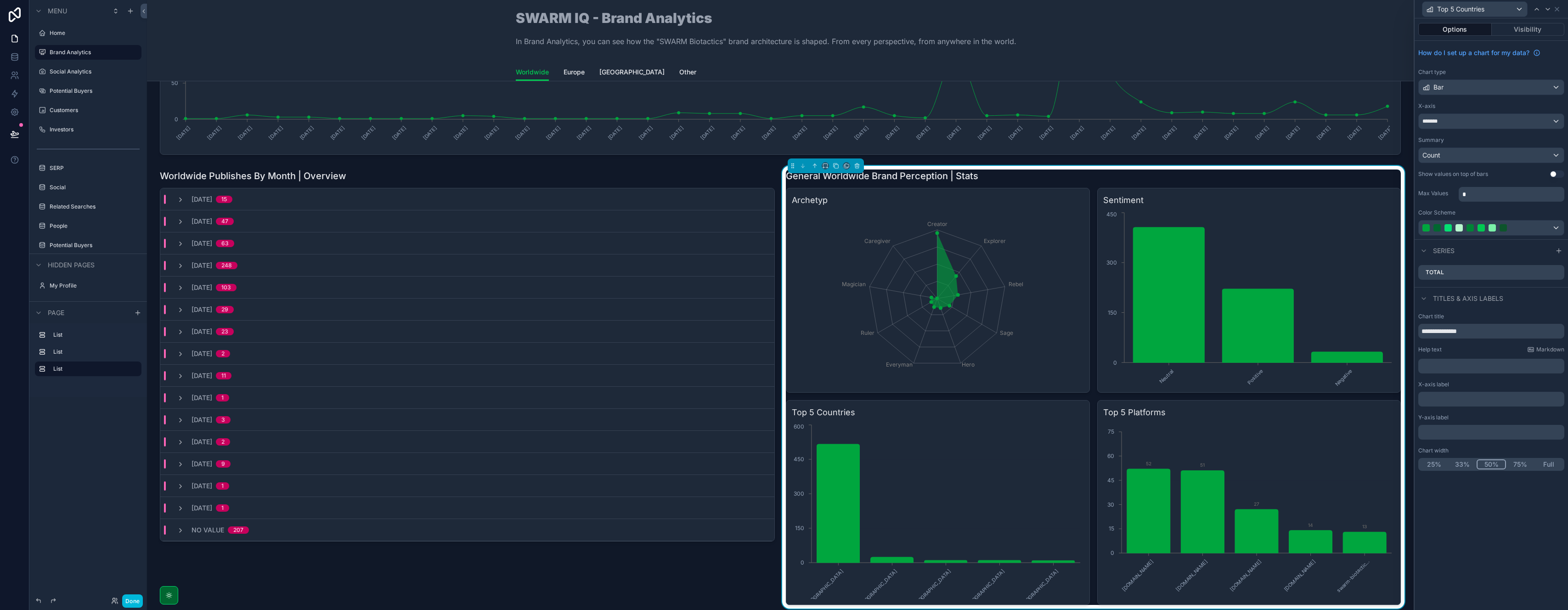
click at [125, 599] on button "Done" at bounding box center [132, 601] width 21 height 14
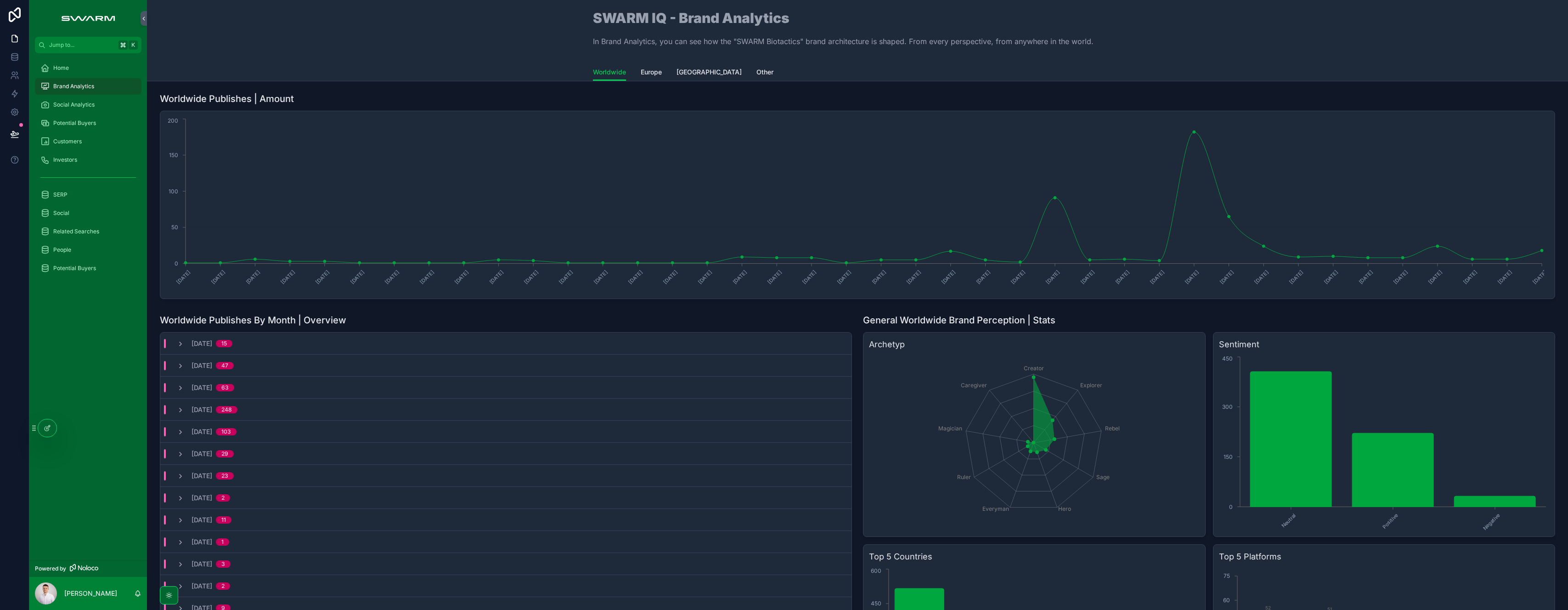
click at [73, 67] on div "Home" at bounding box center [87, 68] width 95 height 15
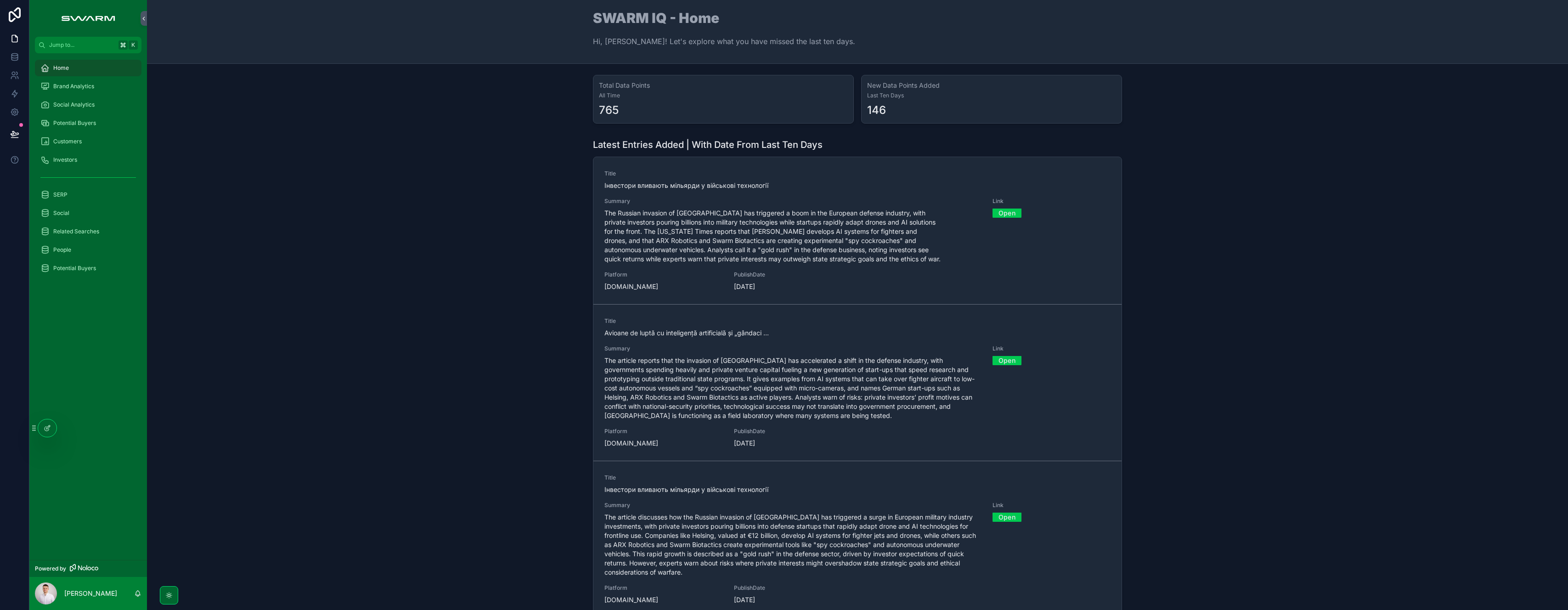
click at [73, 96] on link "Social Analytics" at bounding box center [88, 104] width 107 height 17
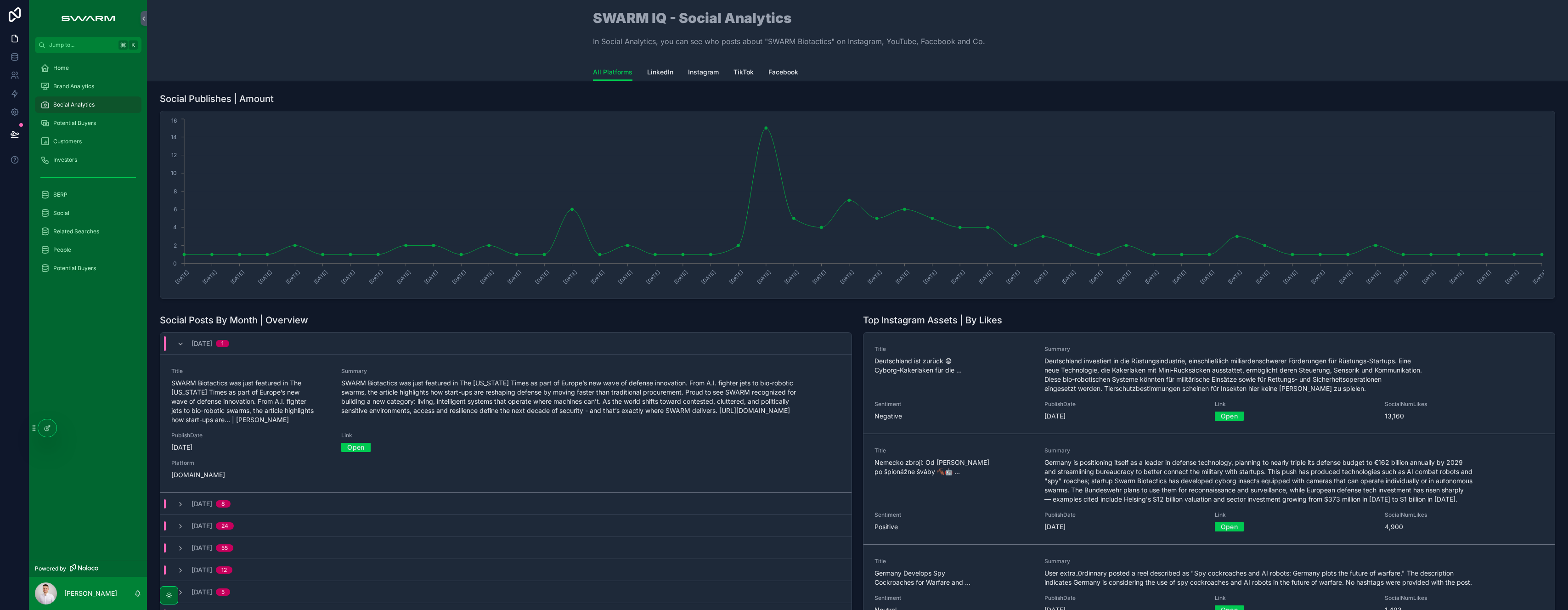
scroll to position [2, 0]
click at [662, 74] on span "LinkedIn" at bounding box center [660, 72] width 27 height 9
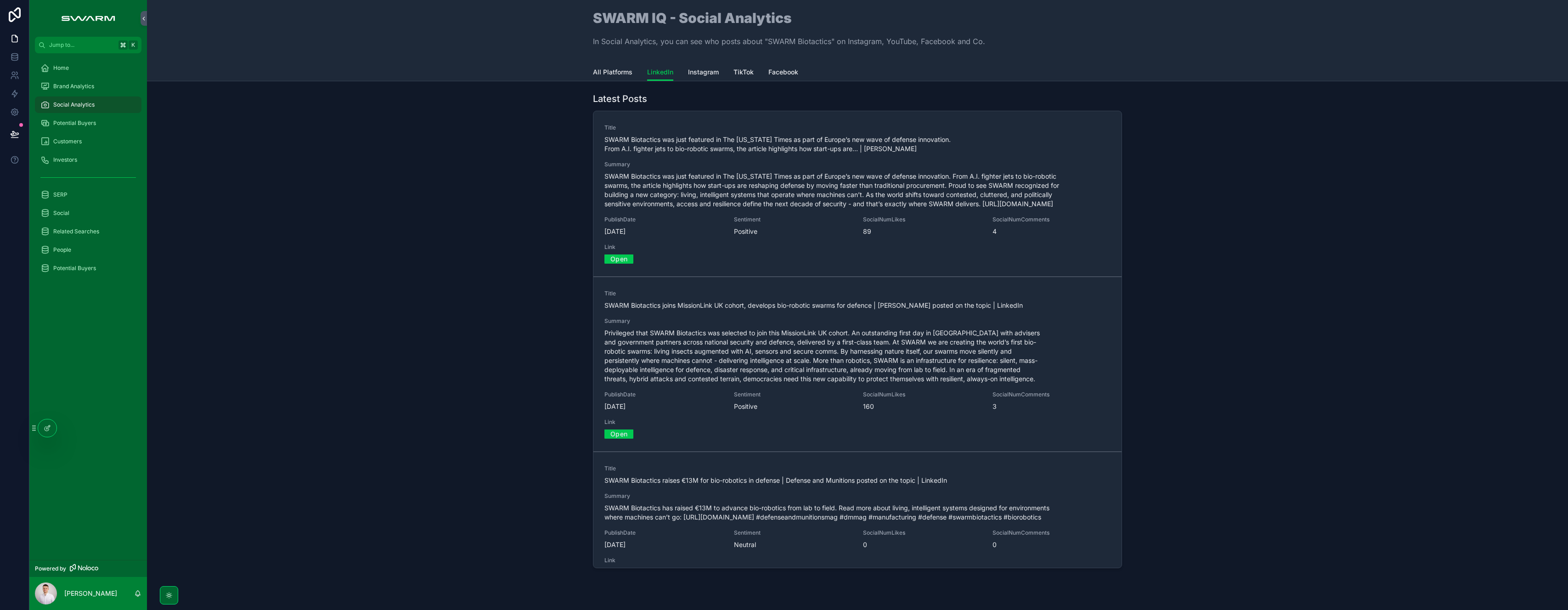
click at [703, 71] on span "Instagram" at bounding box center [703, 72] width 30 height 9
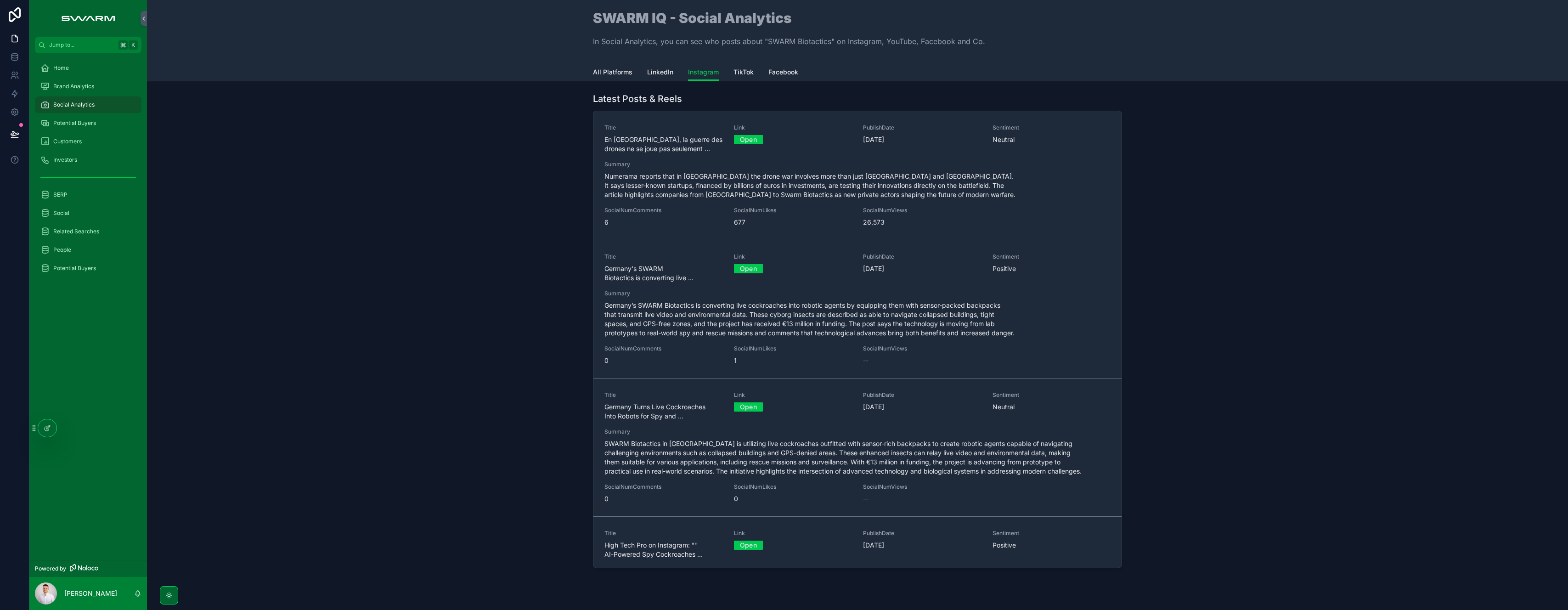
click at [669, 73] on span "LinkedIn" at bounding box center [660, 72] width 27 height 9
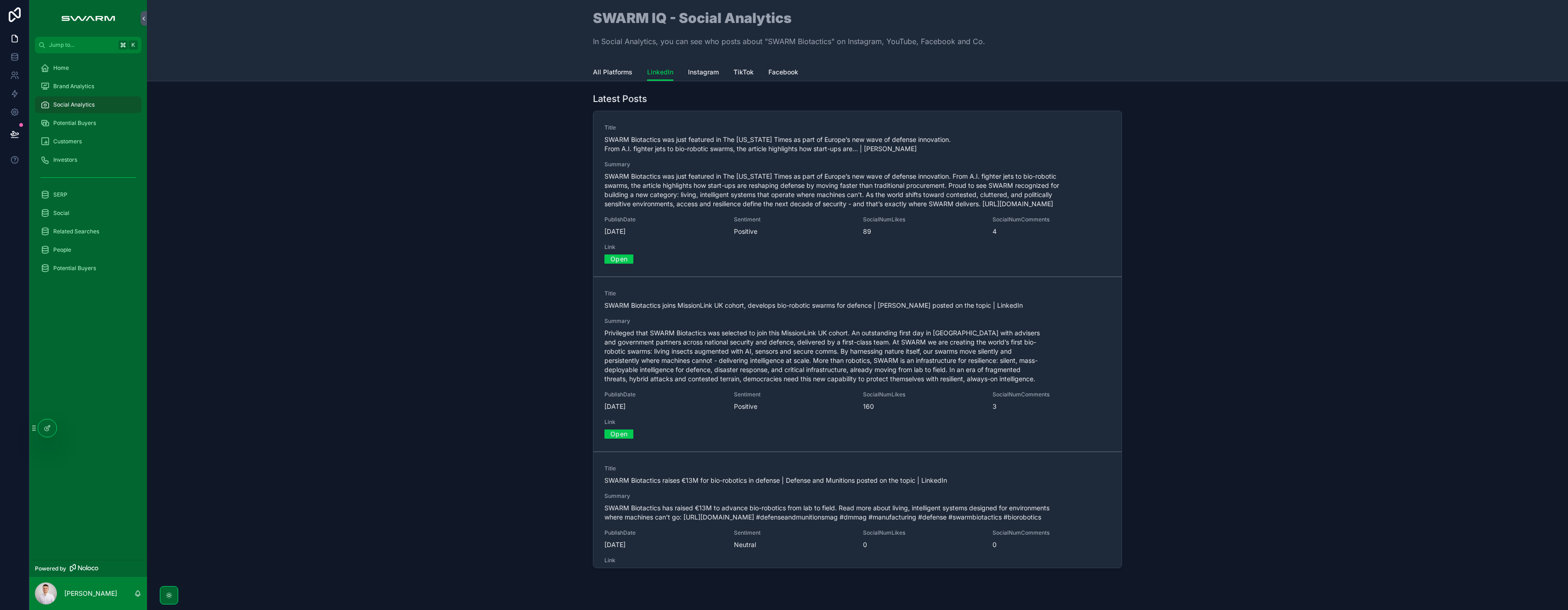
click at [700, 72] on span "Instagram" at bounding box center [703, 72] width 30 height 9
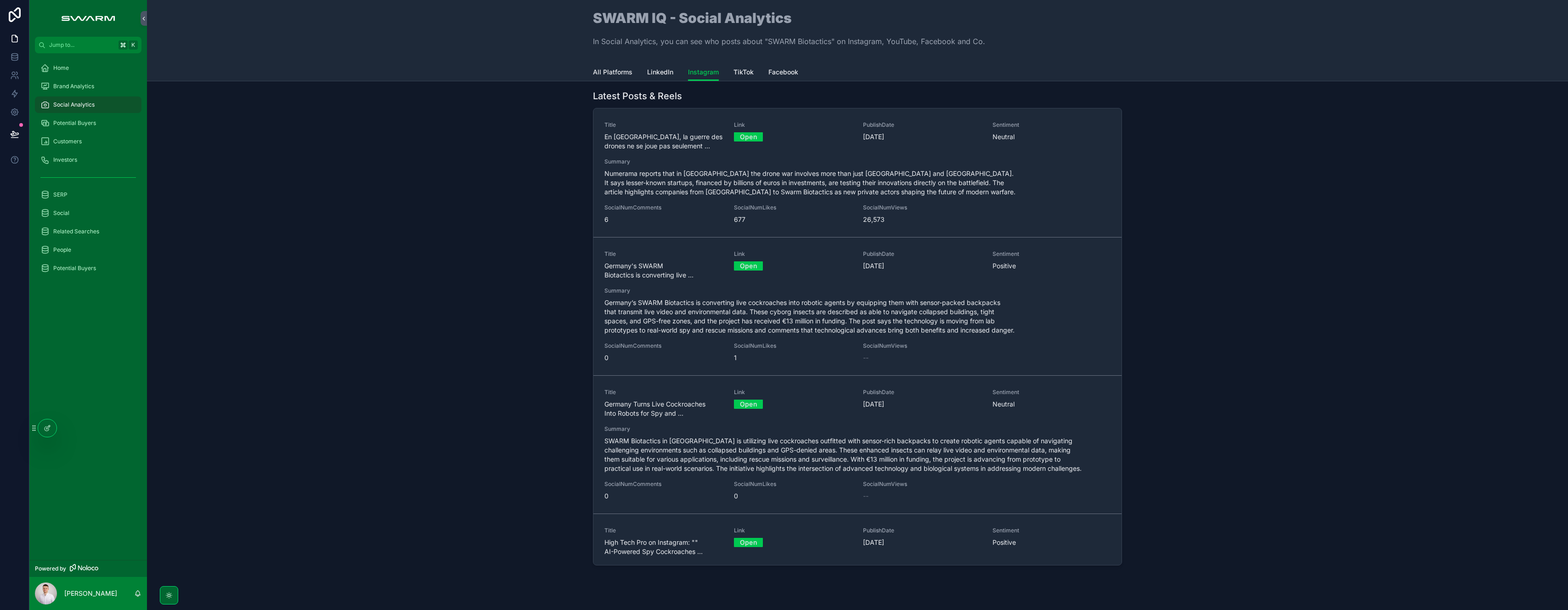
scroll to position [4, 0]
click at [742, 67] on link "TikTok" at bounding box center [743, 73] width 21 height 19
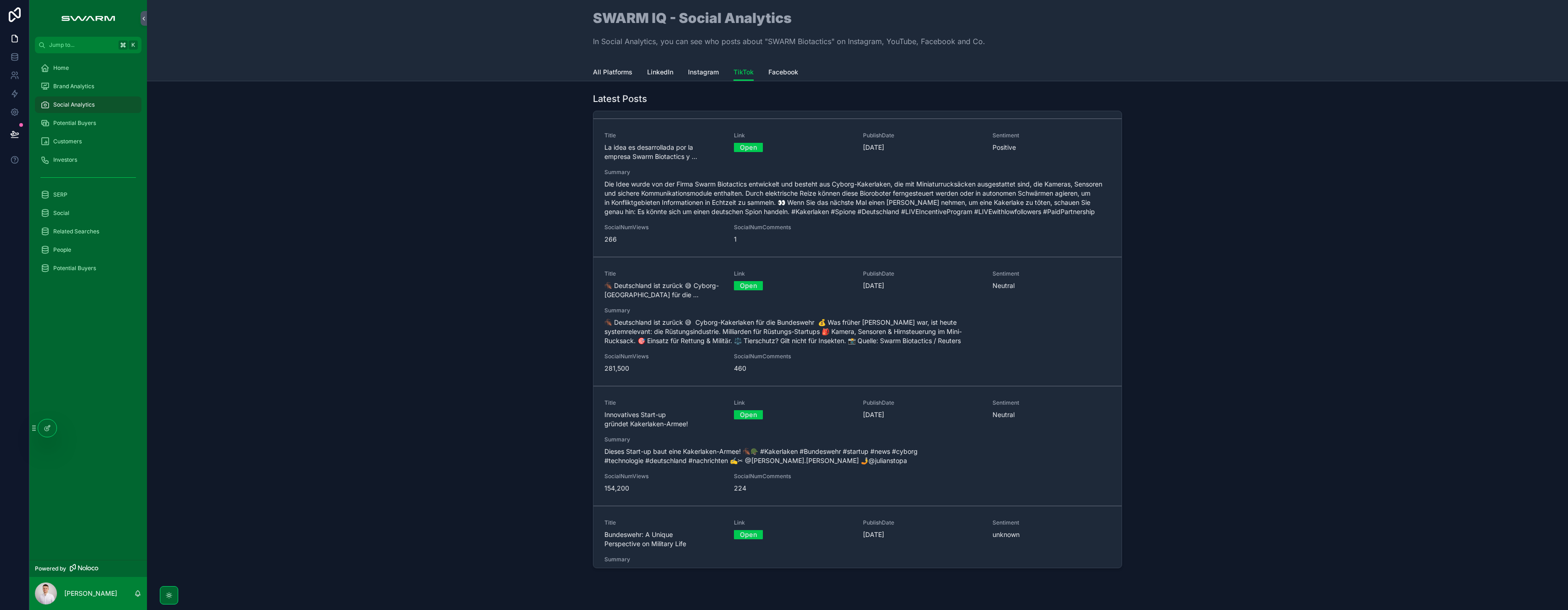
scroll to position [981, 0]
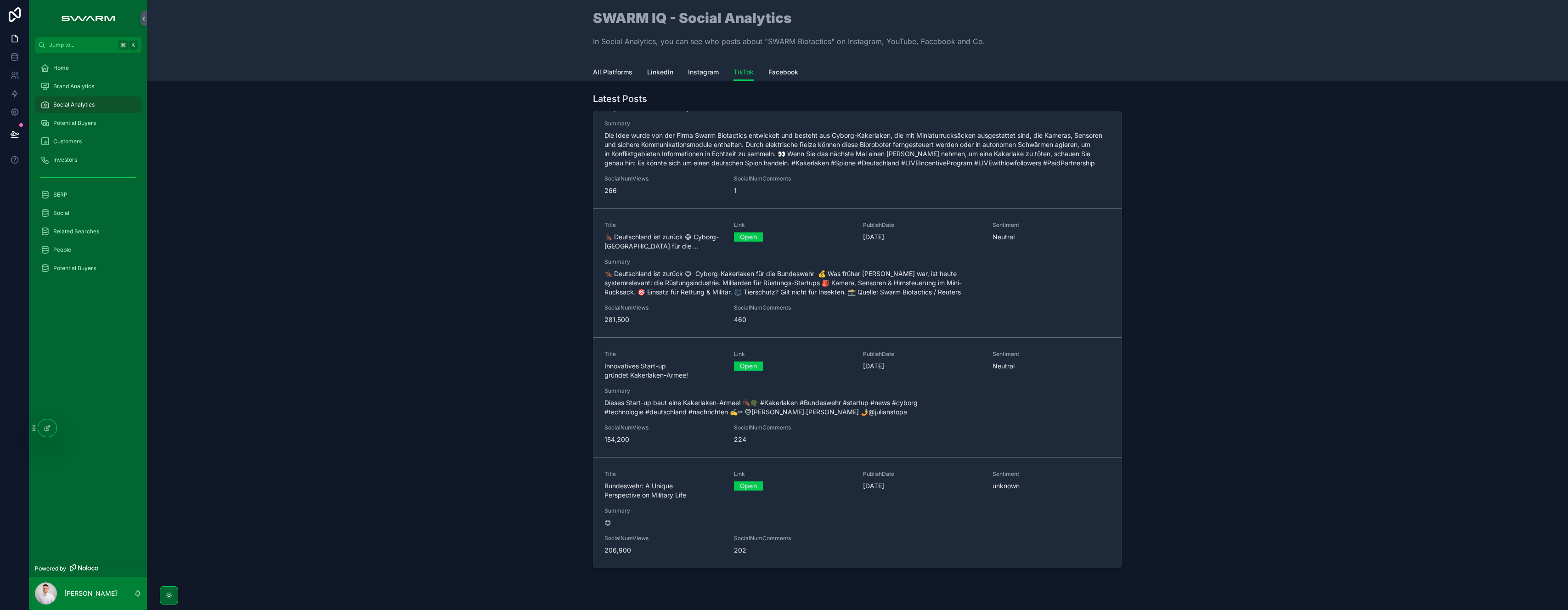
click at [779, 80] on link "Facebook" at bounding box center [783, 73] width 29 height 19
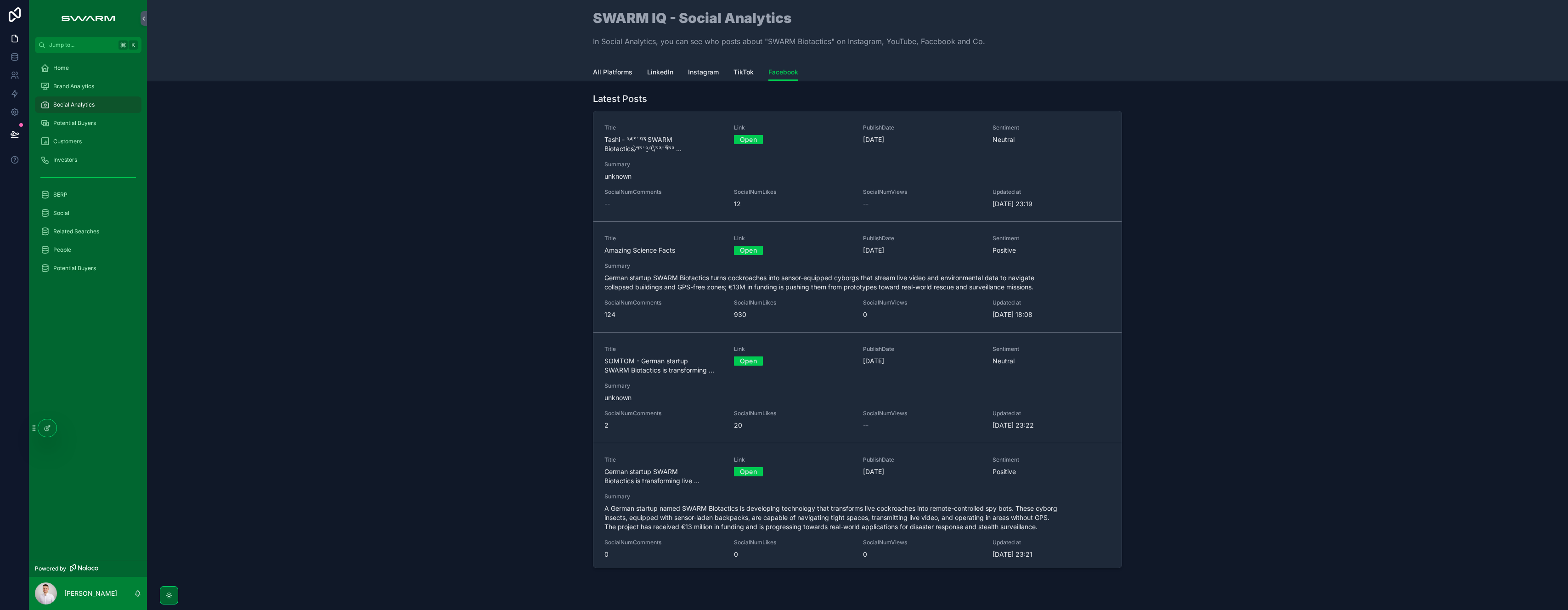
click at [616, 73] on span "All Platforms" at bounding box center [613, 72] width 39 height 9
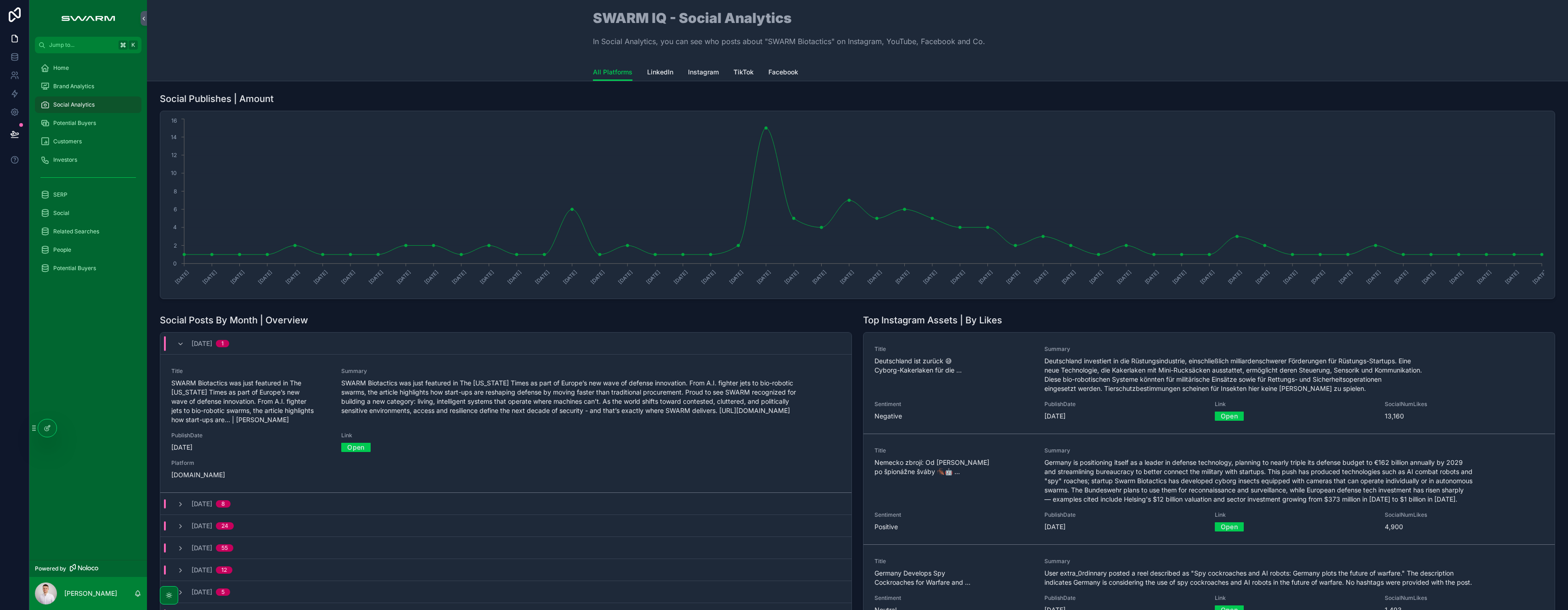
click at [185, 343] on div "[DATE] 1" at bounding box center [202, 343] width 52 height 15
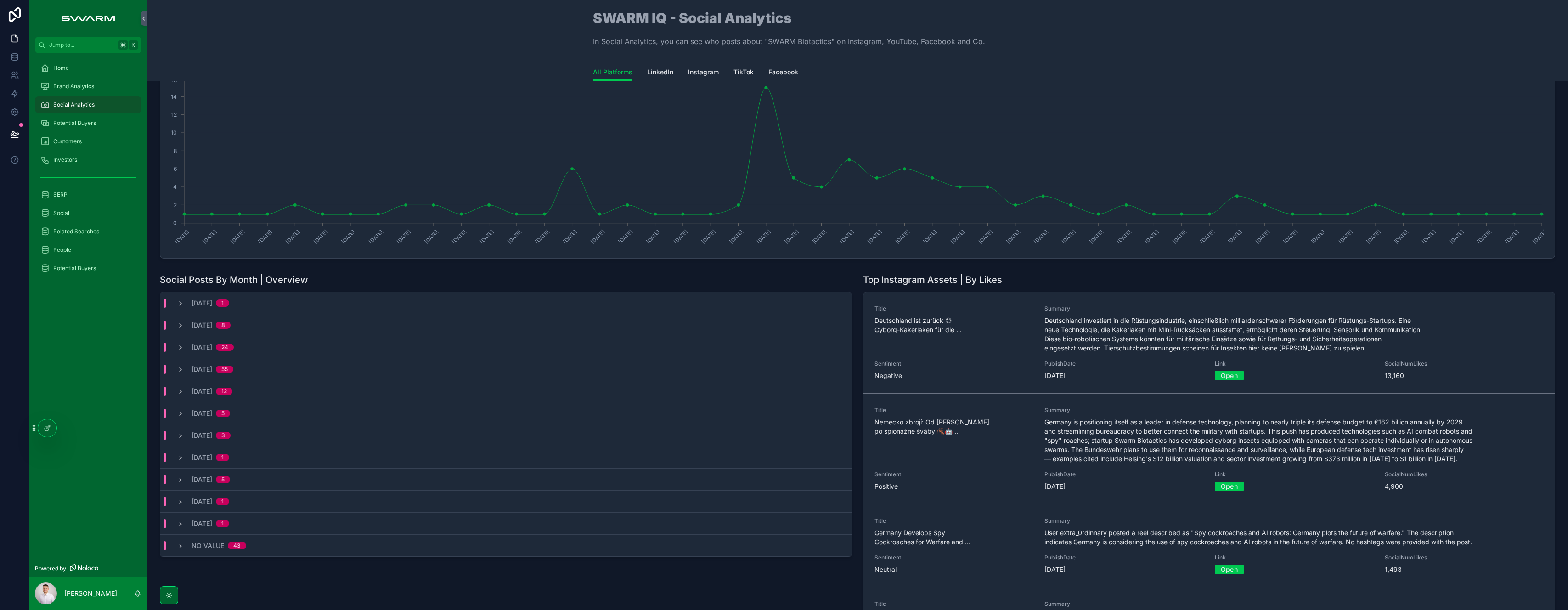
scroll to position [44, 0]
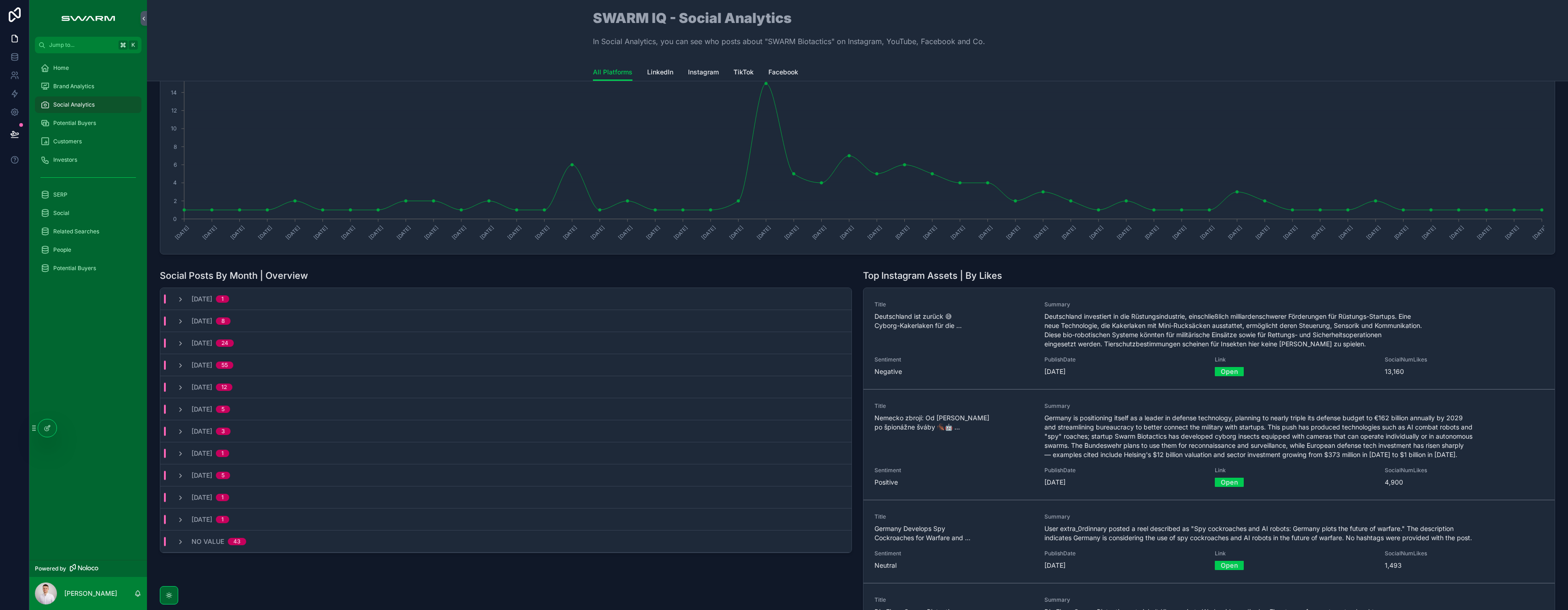
click at [178, 542] on icon "scrollable content" at bounding box center [180, 541] width 7 height 7
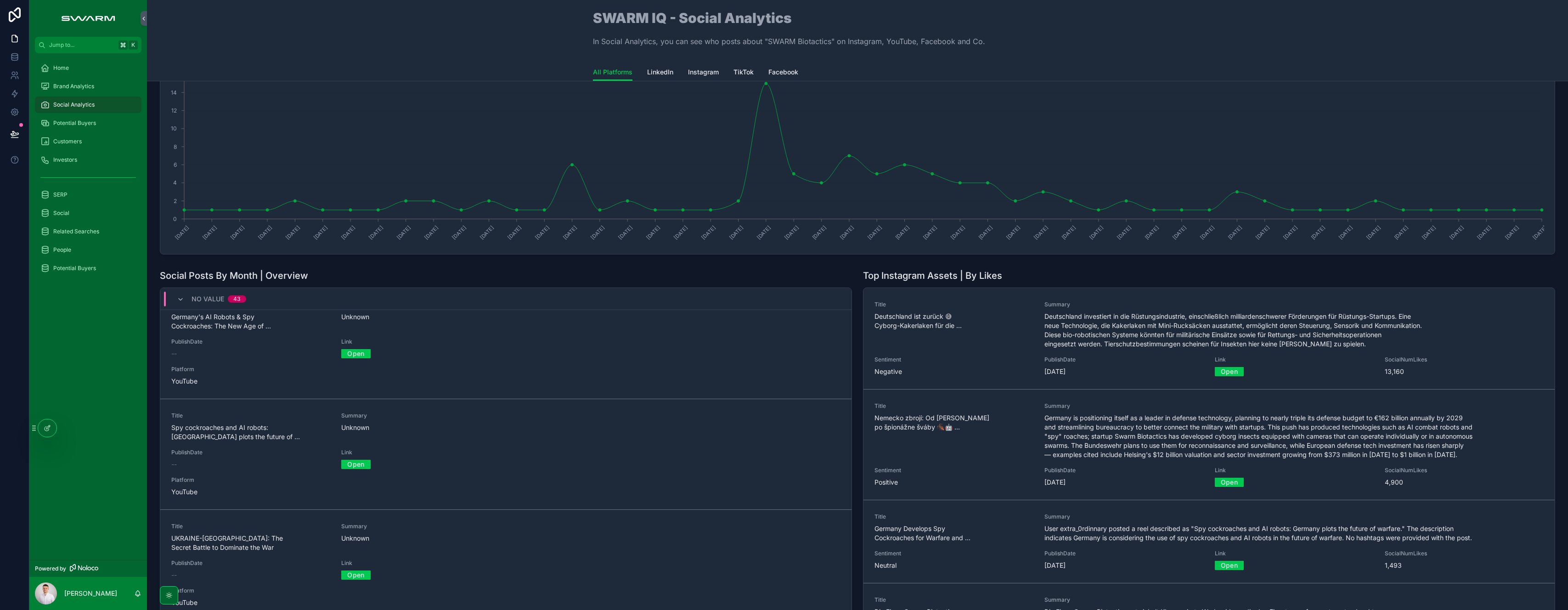
scroll to position [0, 0]
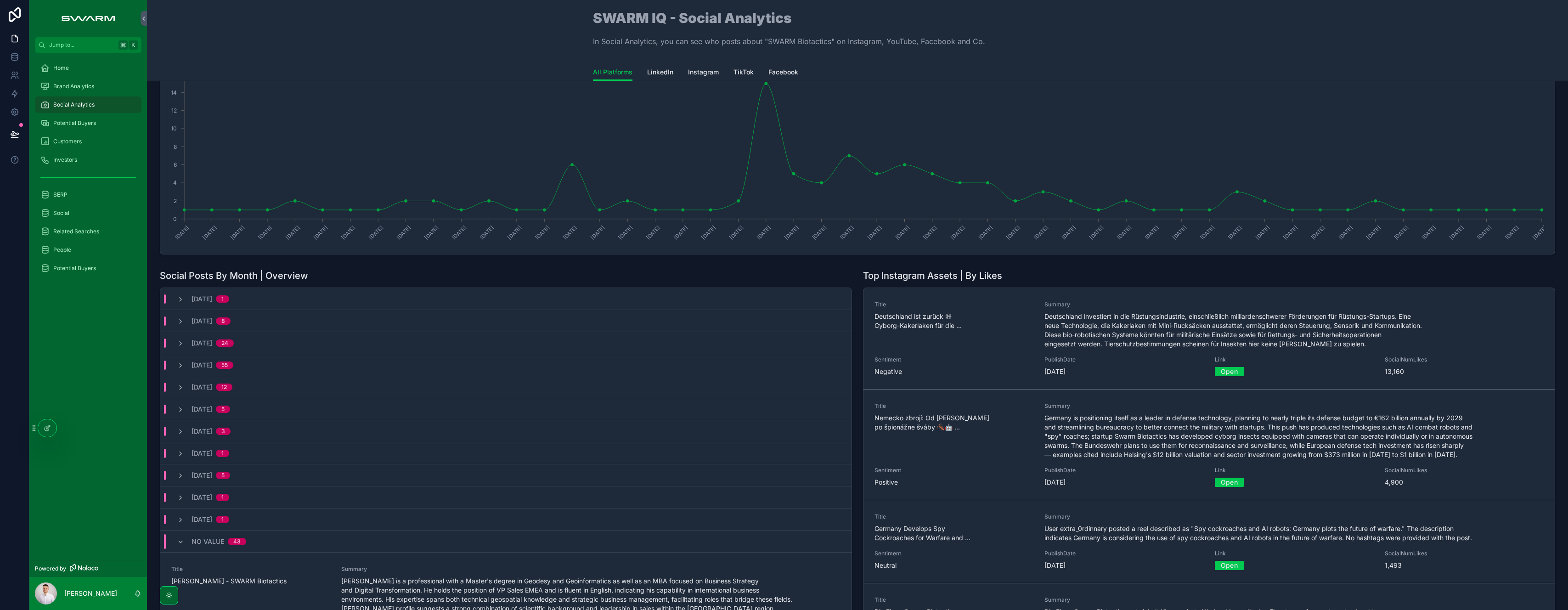
click at [184, 541] on icon "scrollable content" at bounding box center [180, 541] width 7 height 7
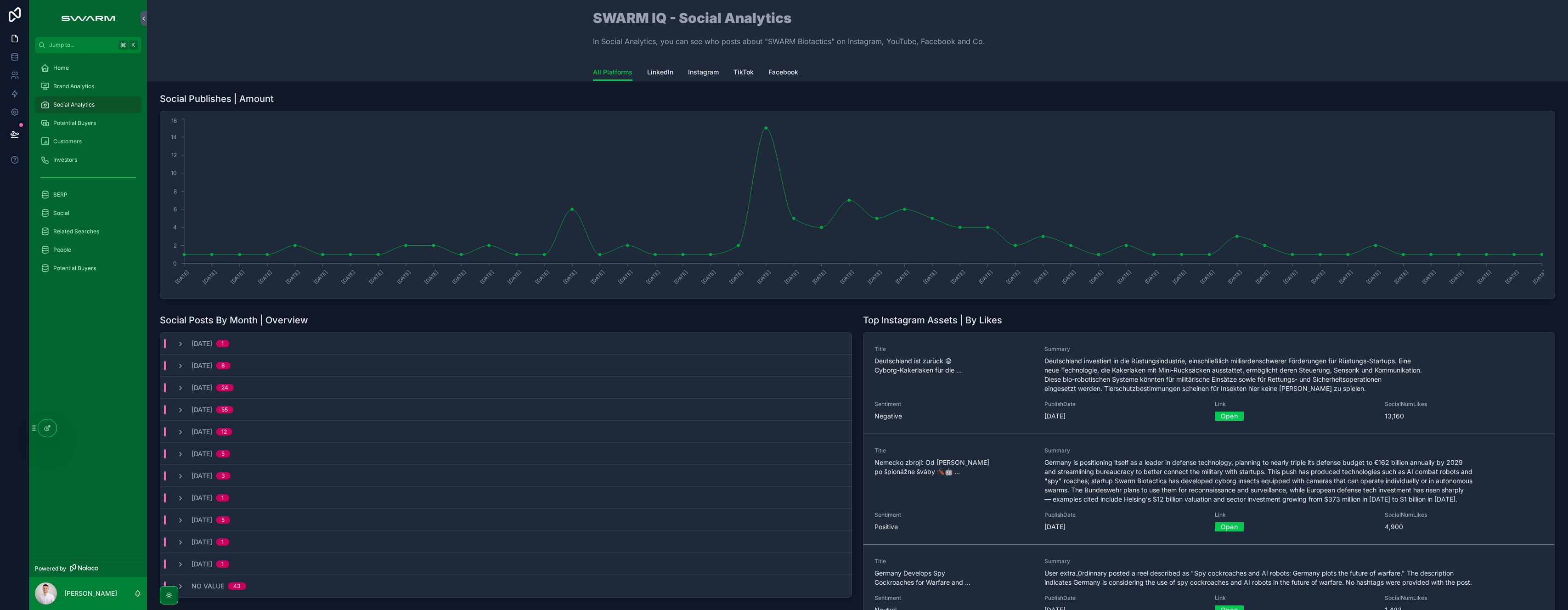
click at [82, 122] on span "Potential Buyers" at bounding box center [74, 123] width 42 height 7
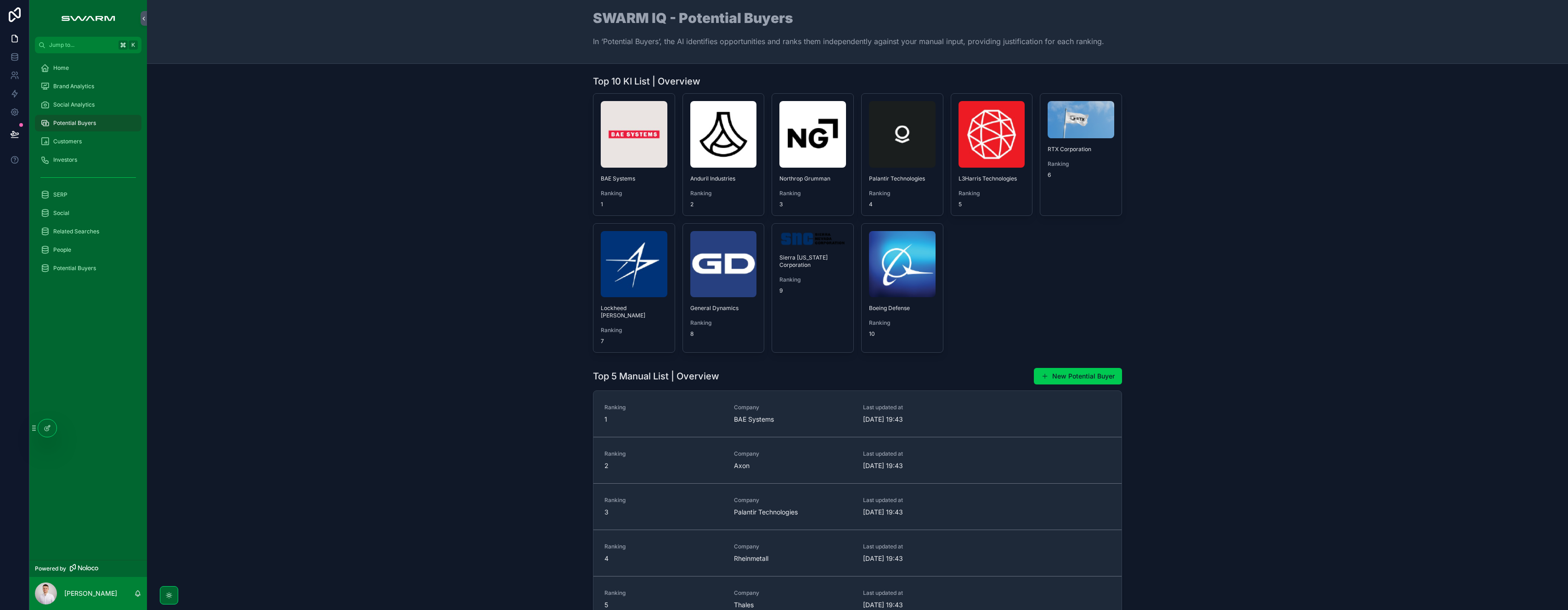
click at [679, 465] on link "Ranking 2 Company Axon Last updated at [DATE] 19:43" at bounding box center [857, 460] width 528 height 46
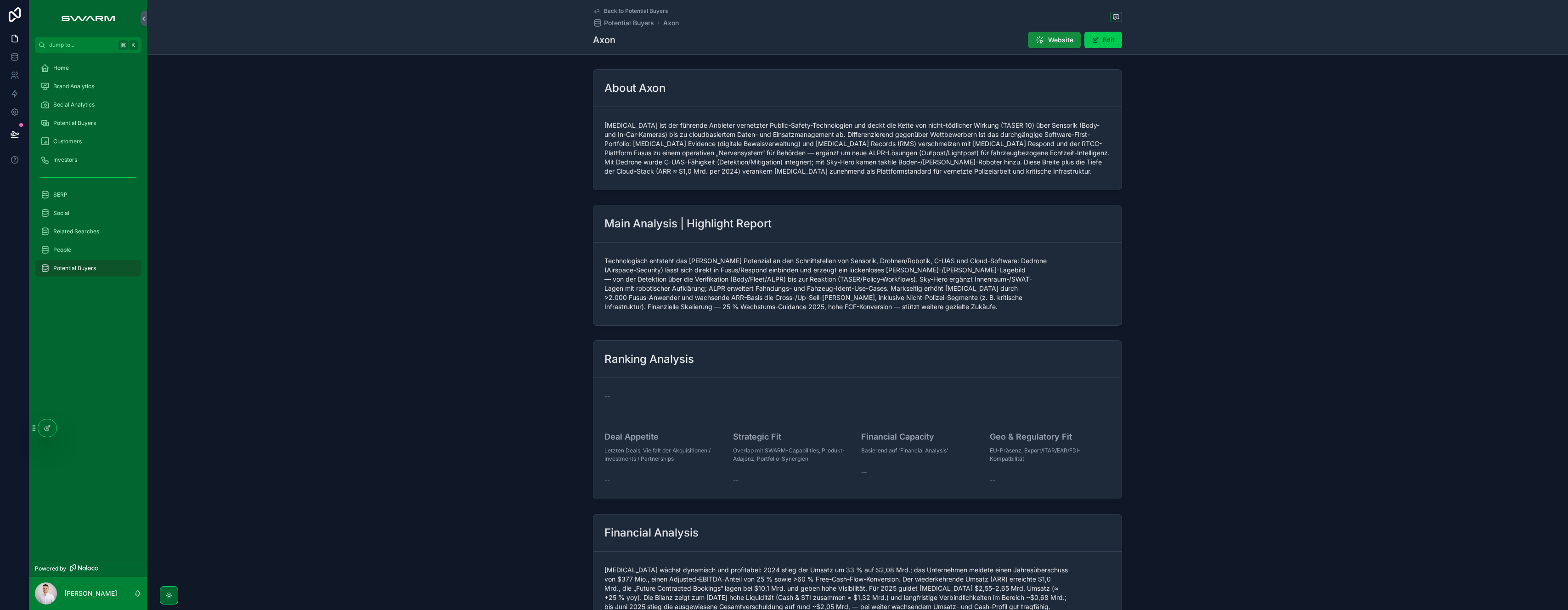
click at [94, 70] on div "Home" at bounding box center [87, 68] width 95 height 15
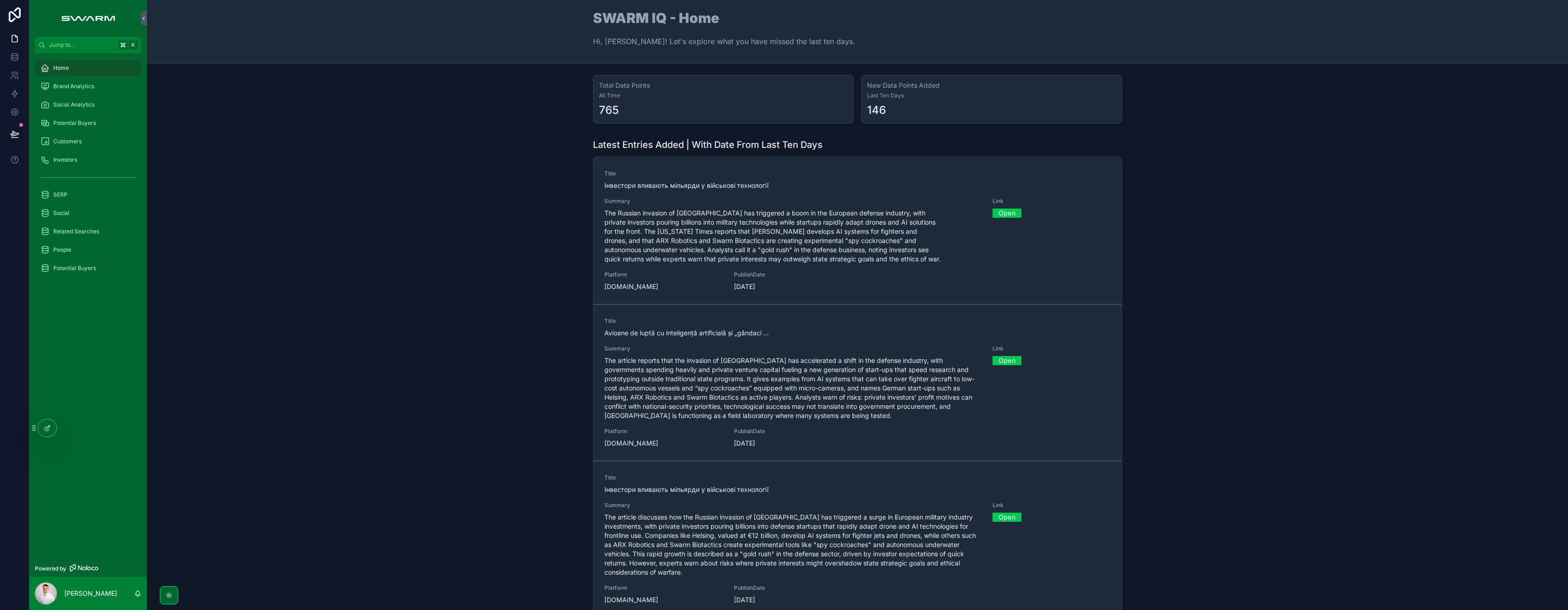
click at [83, 163] on div "Investors" at bounding box center [87, 159] width 95 height 15
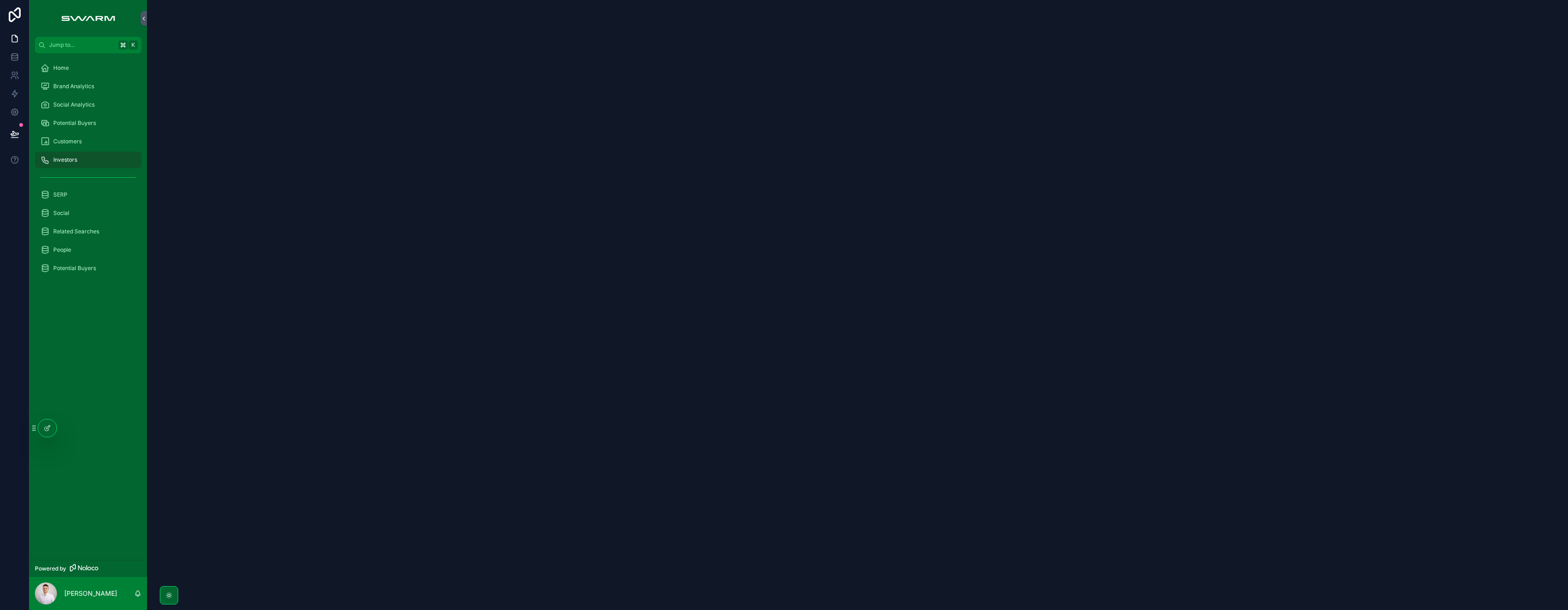
click at [91, 140] on div "Customers" at bounding box center [87, 141] width 95 height 15
click at [106, 116] on div "Potential Buyers" at bounding box center [87, 123] width 95 height 15
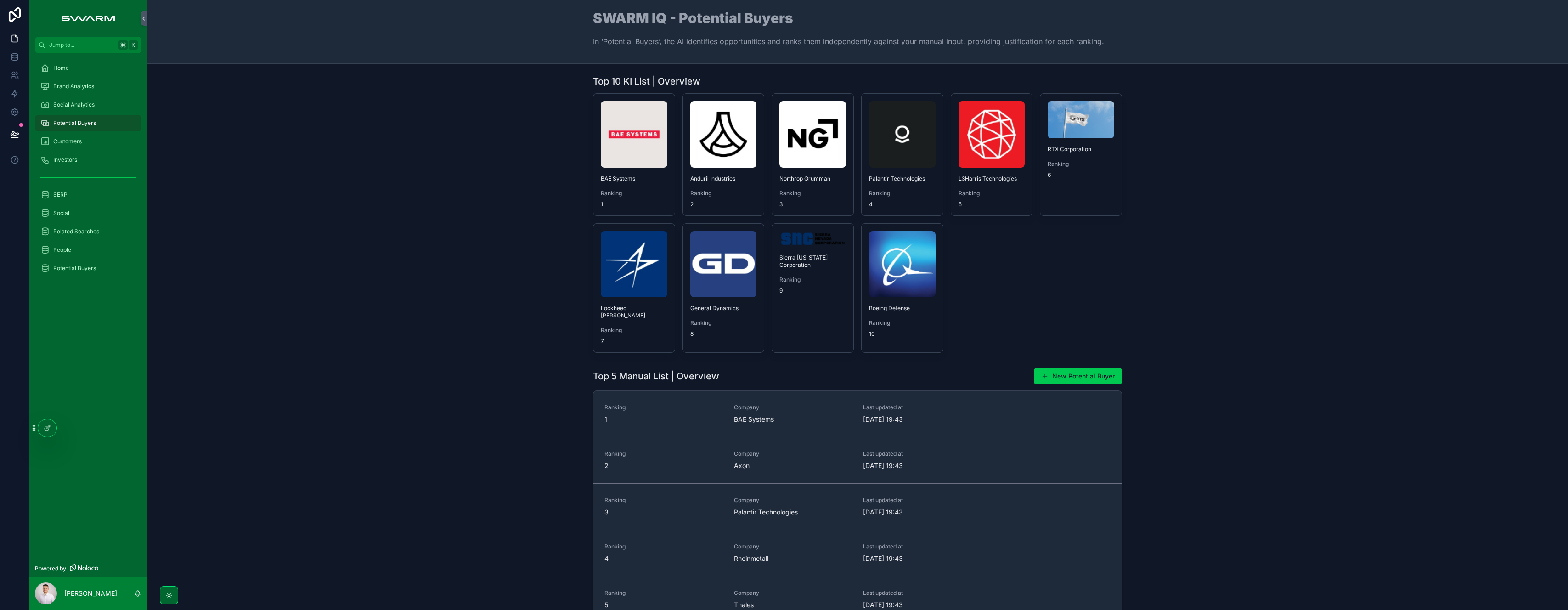
click at [95, 110] on div "Social Analytics" at bounding box center [87, 104] width 95 height 15
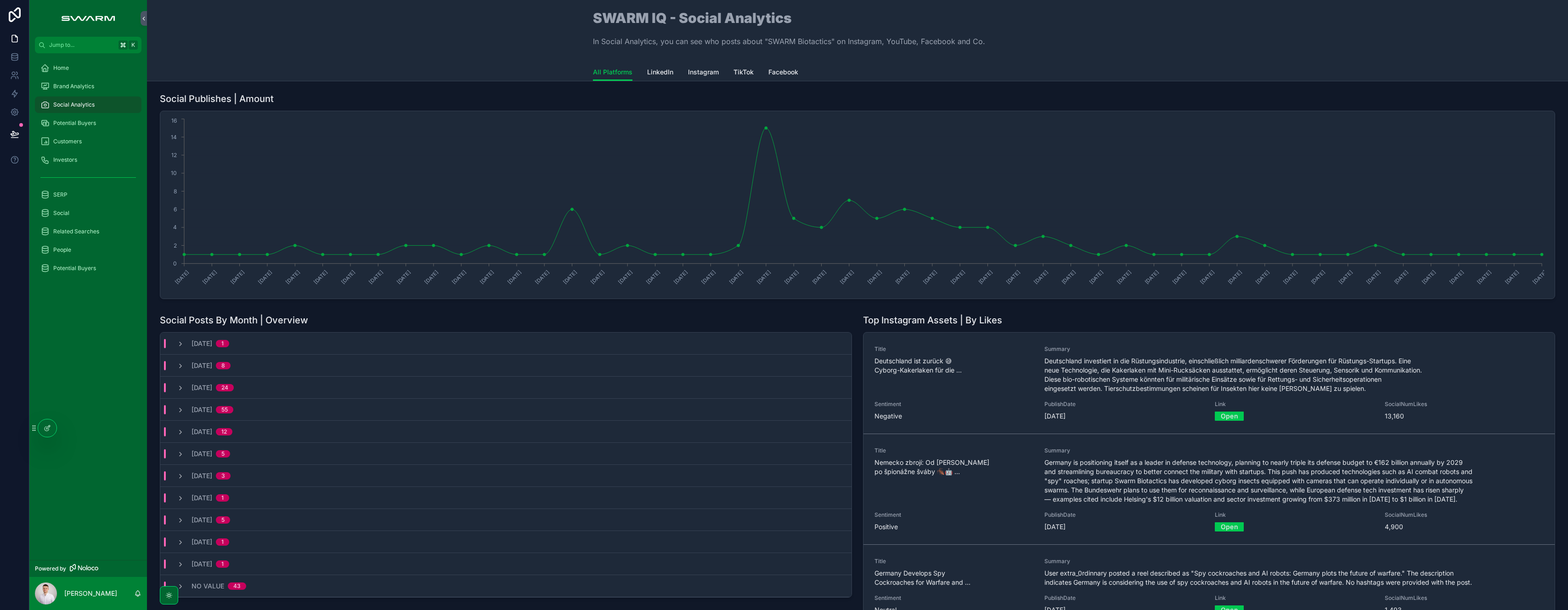
click at [98, 88] on div "Brand Analytics" at bounding box center [87, 85] width 95 height 15
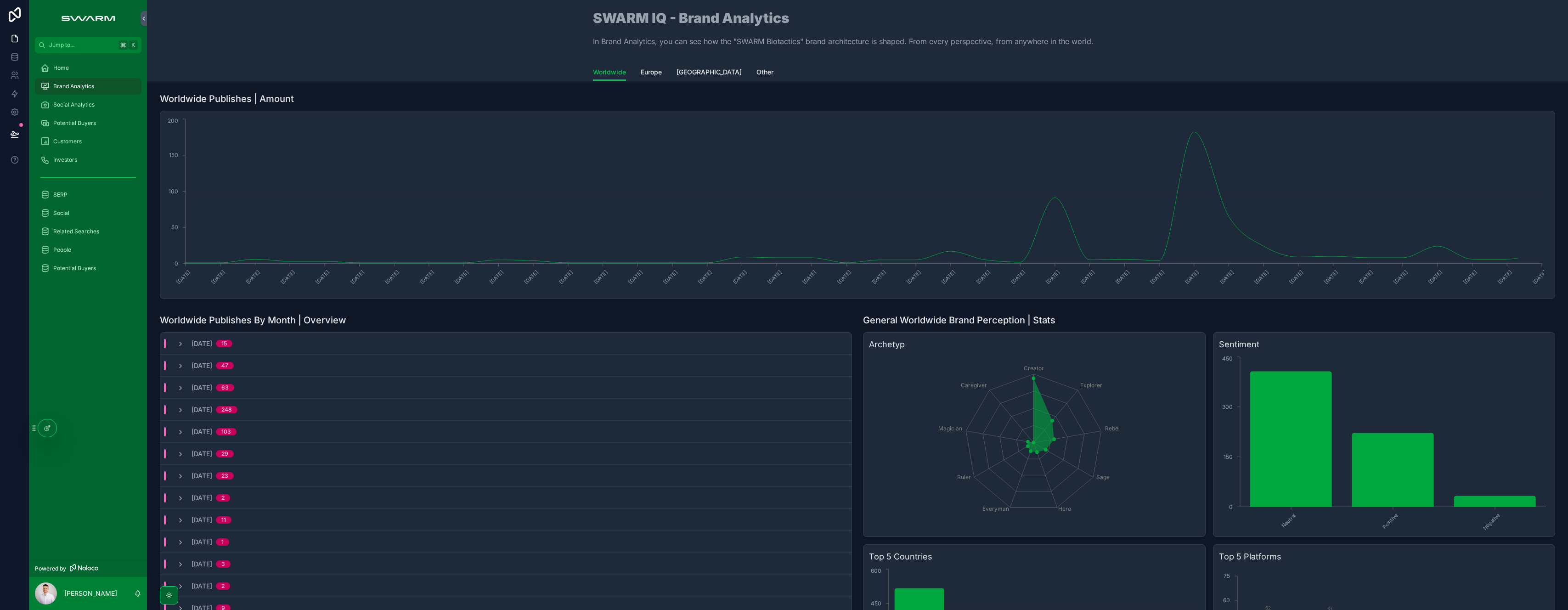
click at [104, 106] on div "Social Analytics" at bounding box center [87, 104] width 95 height 15
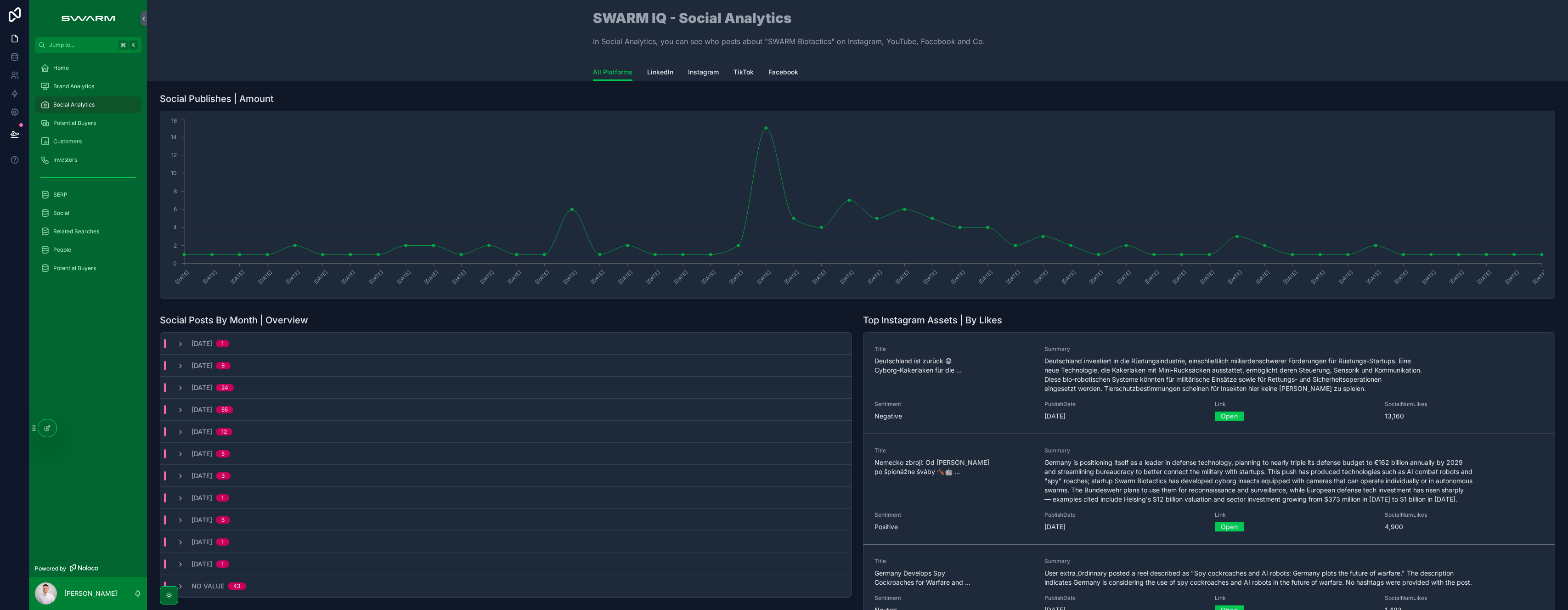
click at [654, 72] on span "LinkedIn" at bounding box center [660, 72] width 27 height 9
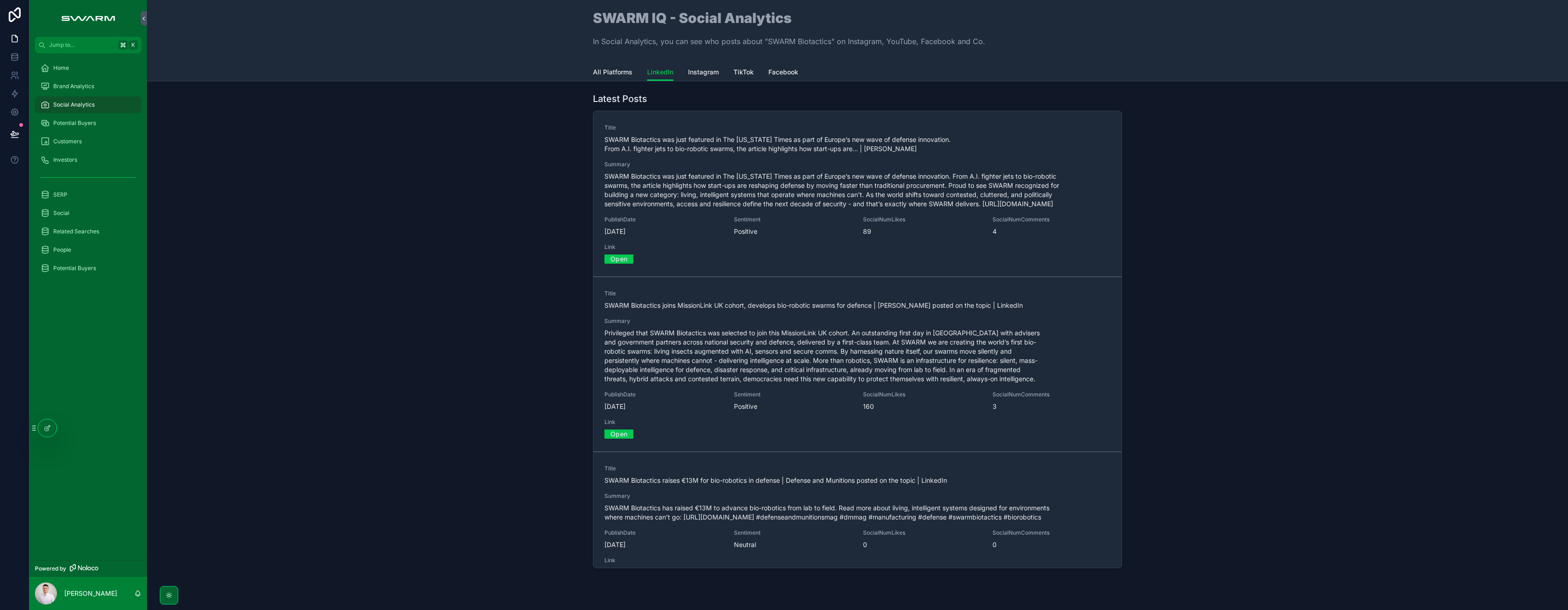
click at [697, 74] on span "Instagram" at bounding box center [703, 72] width 30 height 9
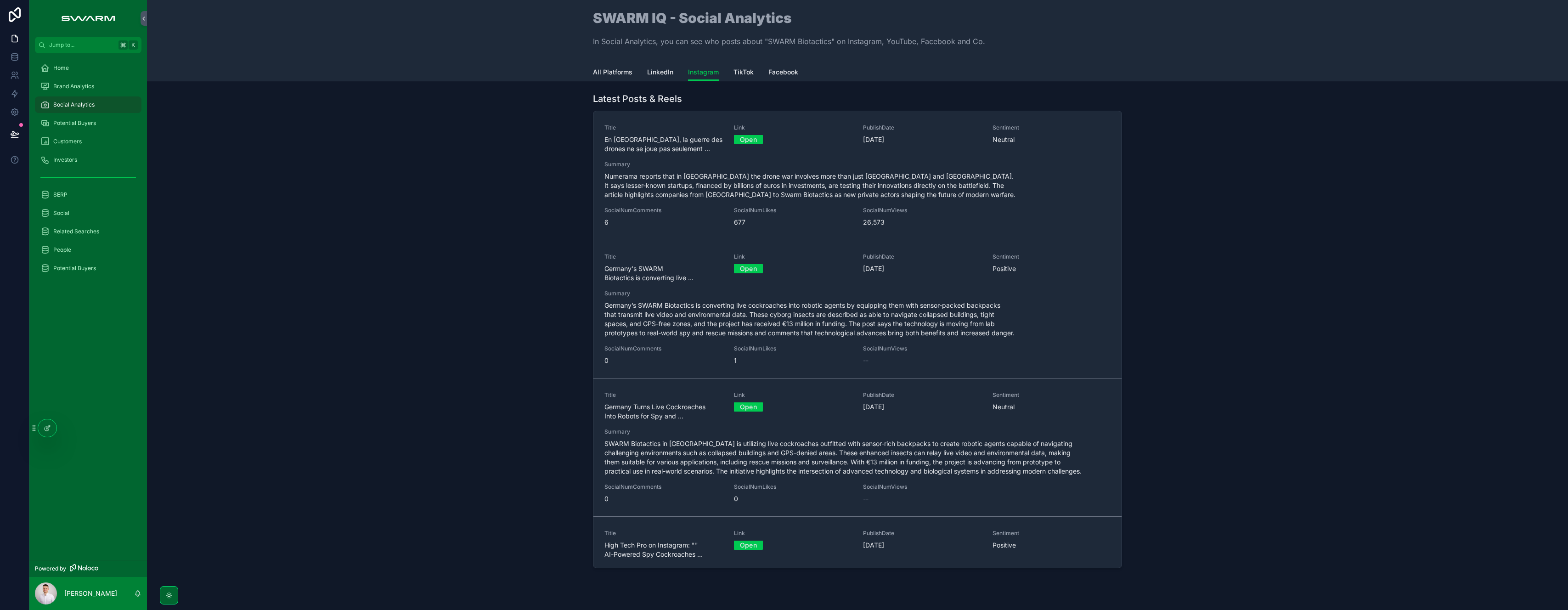
click at [753, 77] on div "All Platforms LinkedIn Instagram TikTok Facebook" at bounding box center [857, 73] width 529 height 18
click at [744, 74] on span "TikTok" at bounding box center [743, 72] width 21 height 9
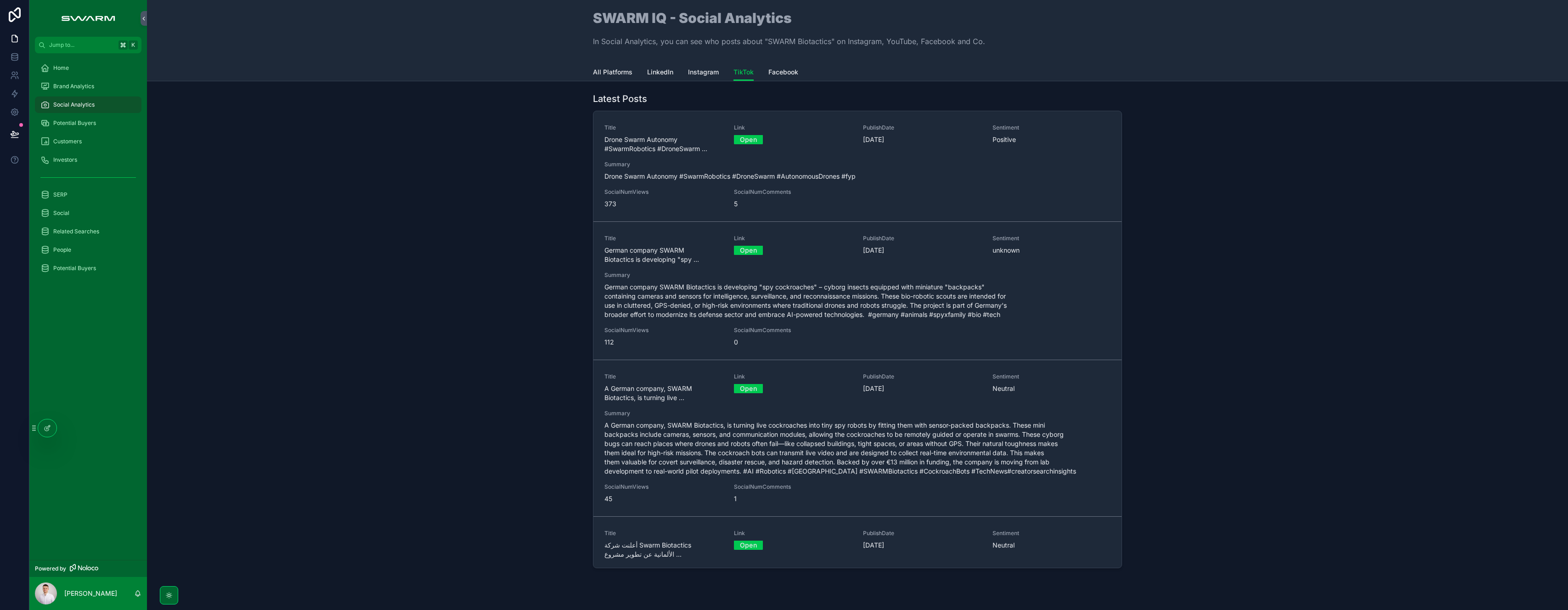
click at [774, 74] on span "Facebook" at bounding box center [783, 72] width 29 height 9
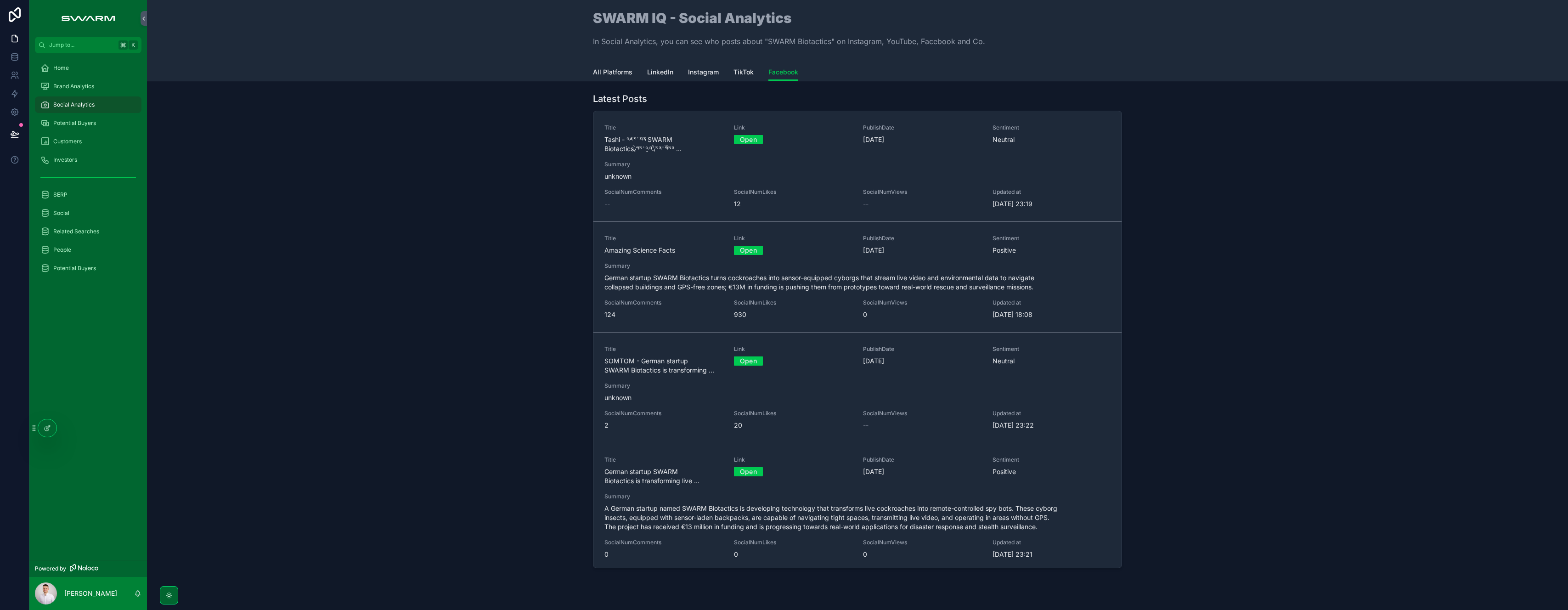
click at [615, 74] on span "All Platforms" at bounding box center [613, 72] width 39 height 9
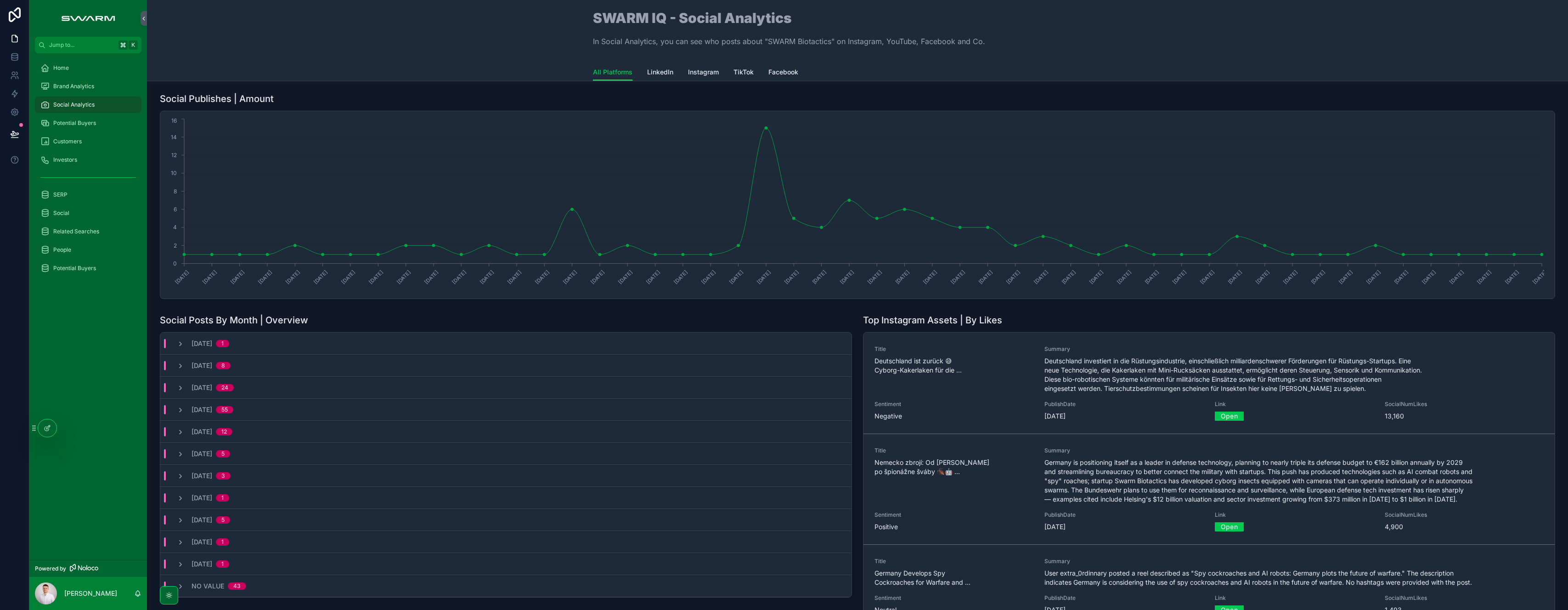
click at [95, 66] on div "Home" at bounding box center [87, 68] width 95 height 15
